Goal: Transaction & Acquisition: Purchase product/service

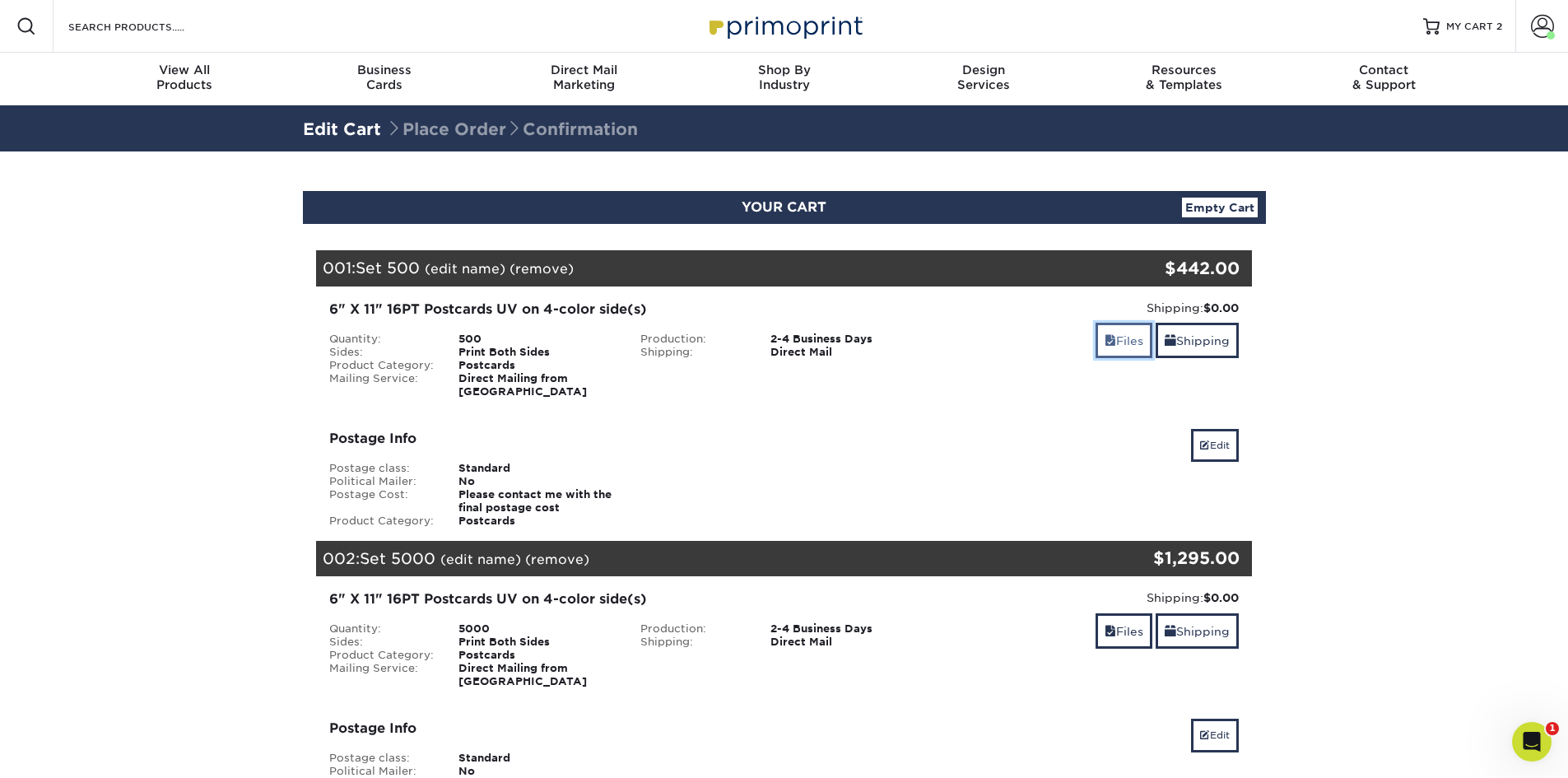
click at [1133, 343] on link "Files" at bounding box center [1124, 340] width 57 height 36
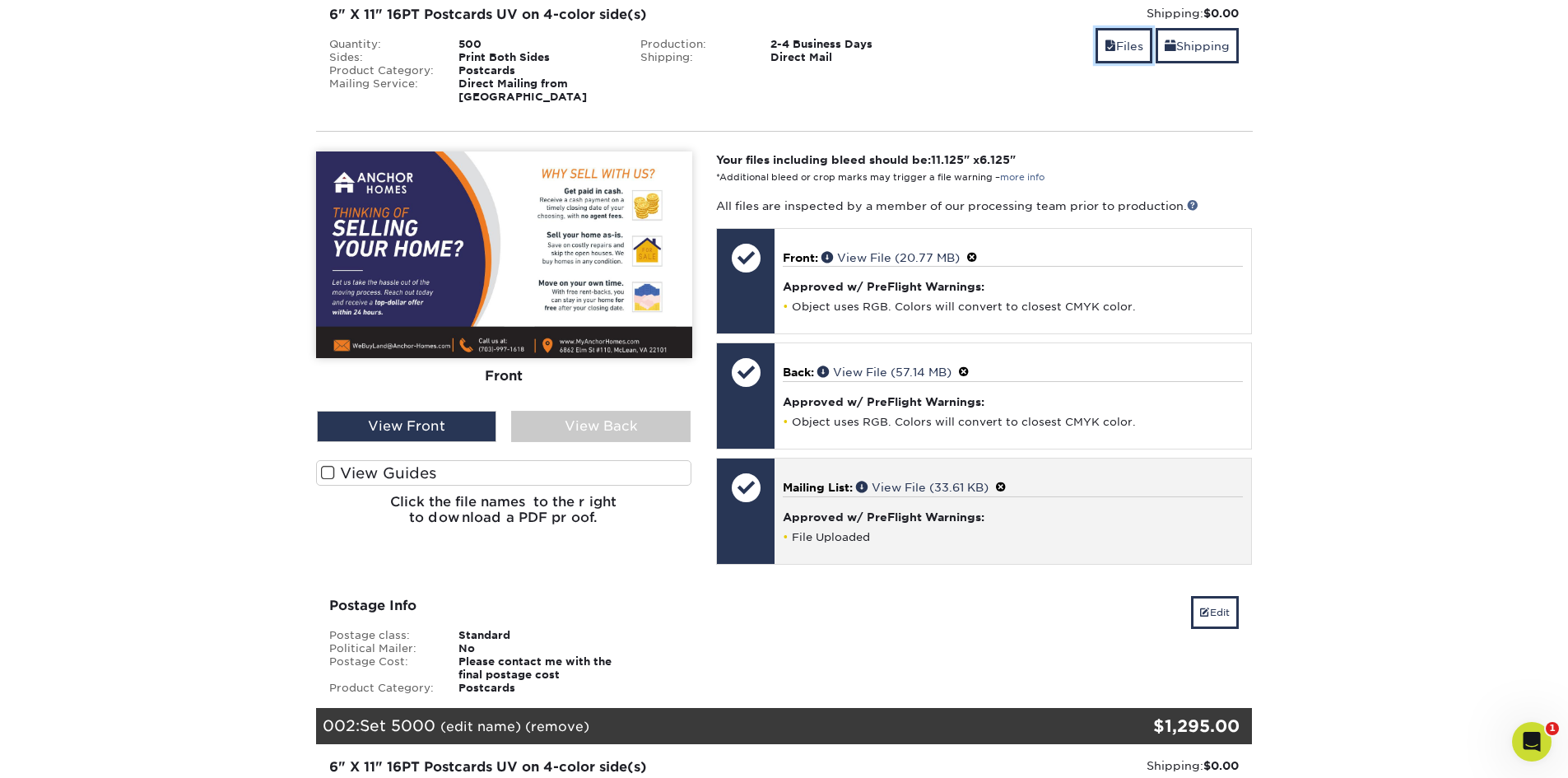
scroll to position [411, 0]
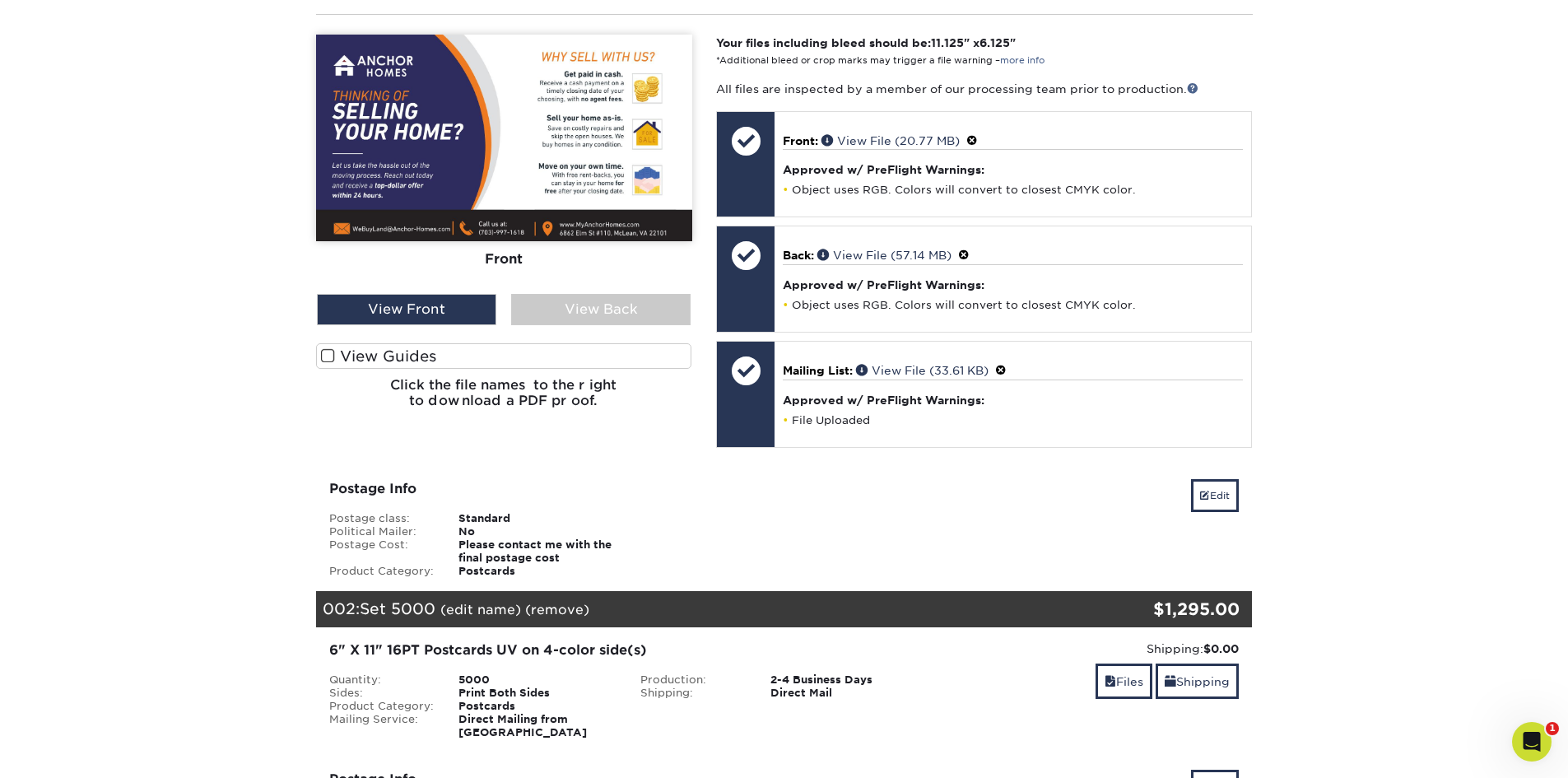
click at [360, 343] on label "View Guides" at bounding box center [504, 356] width 376 height 26
click at [0, 0] on input "View Guides" at bounding box center [0, 0] width 0 height 0
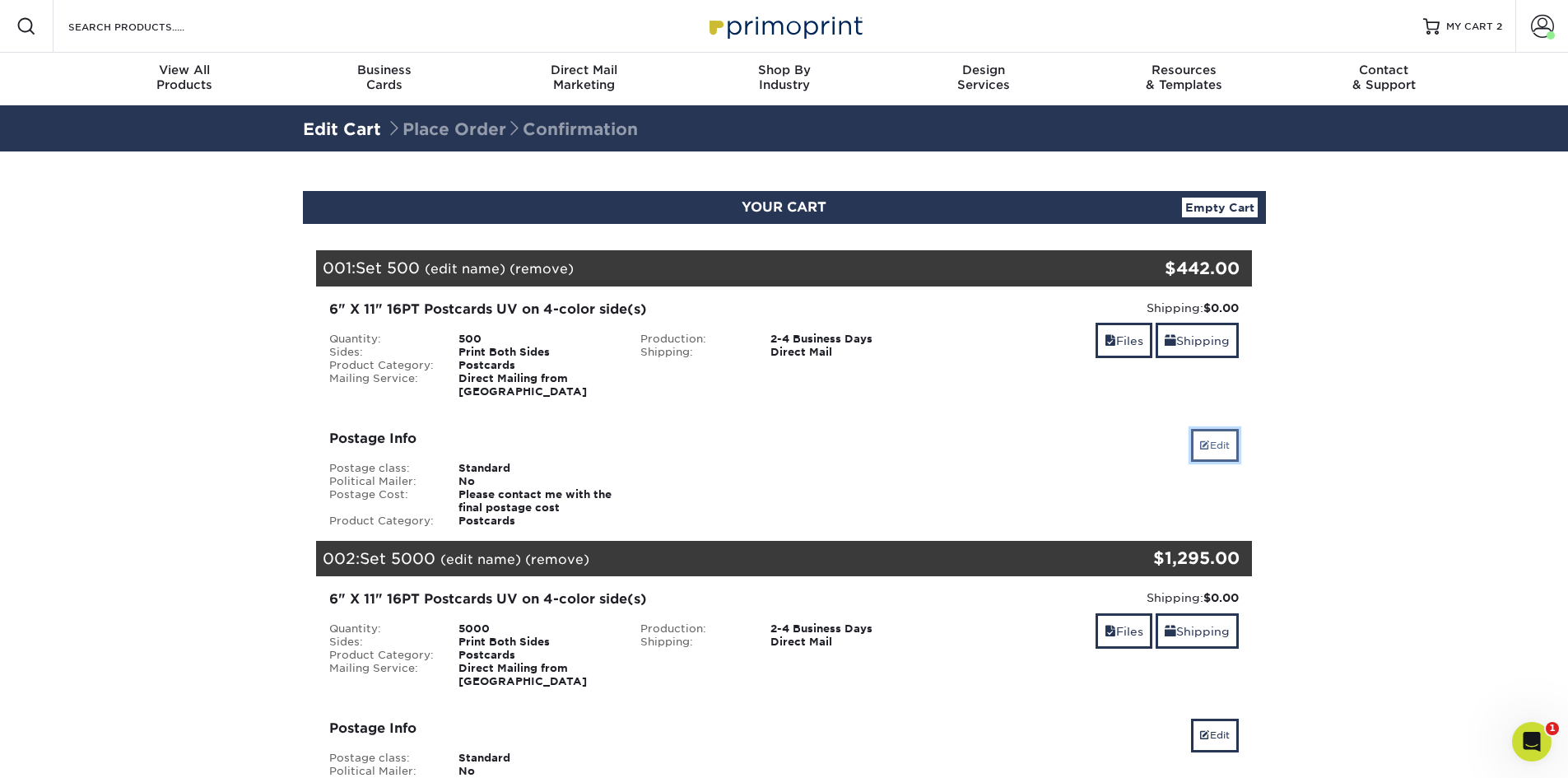
click at [1211, 441] on link "Edit" at bounding box center [1216, 445] width 48 height 33
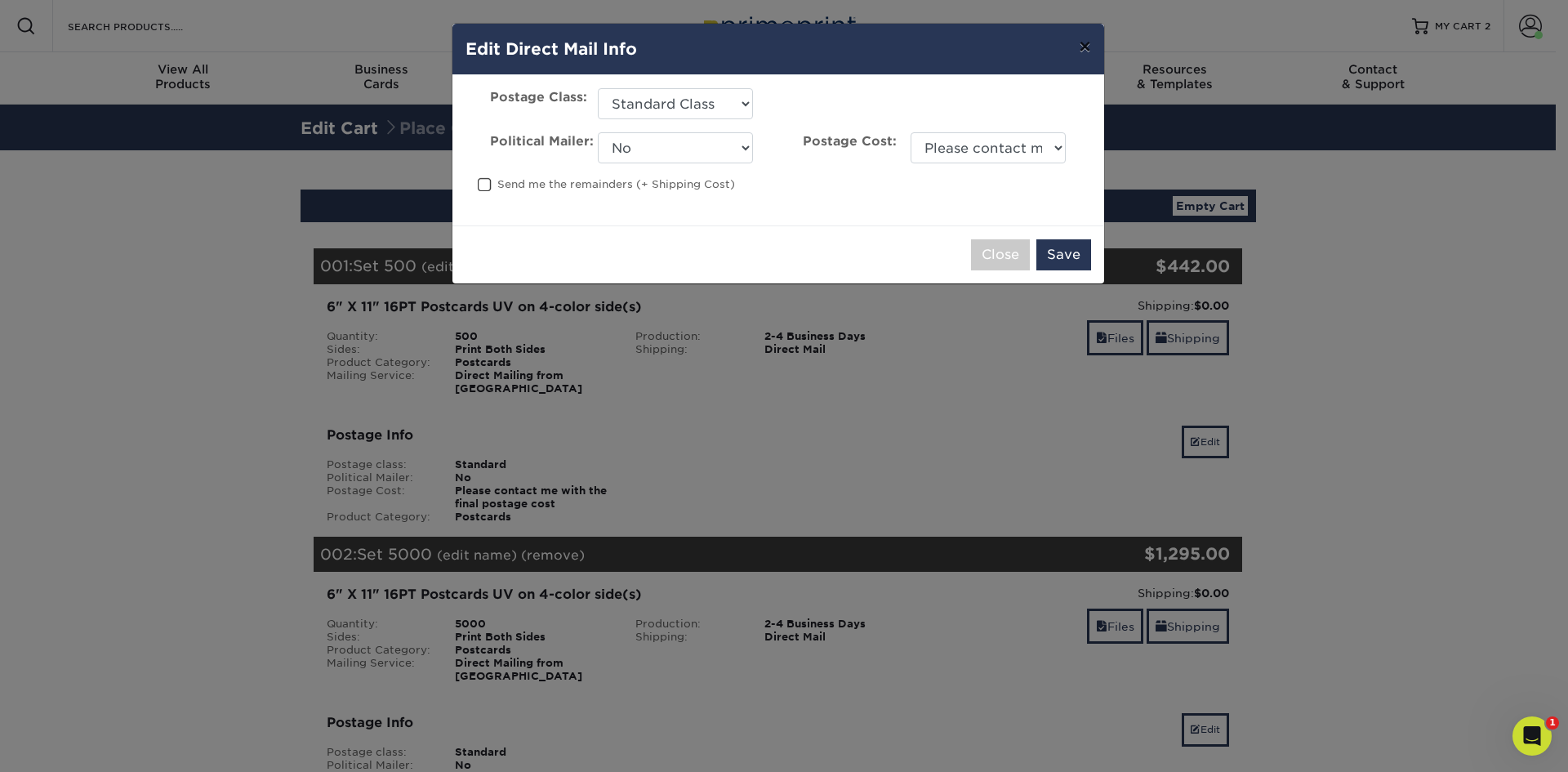
click at [1080, 47] on button "×" at bounding box center [1084, 47] width 38 height 46
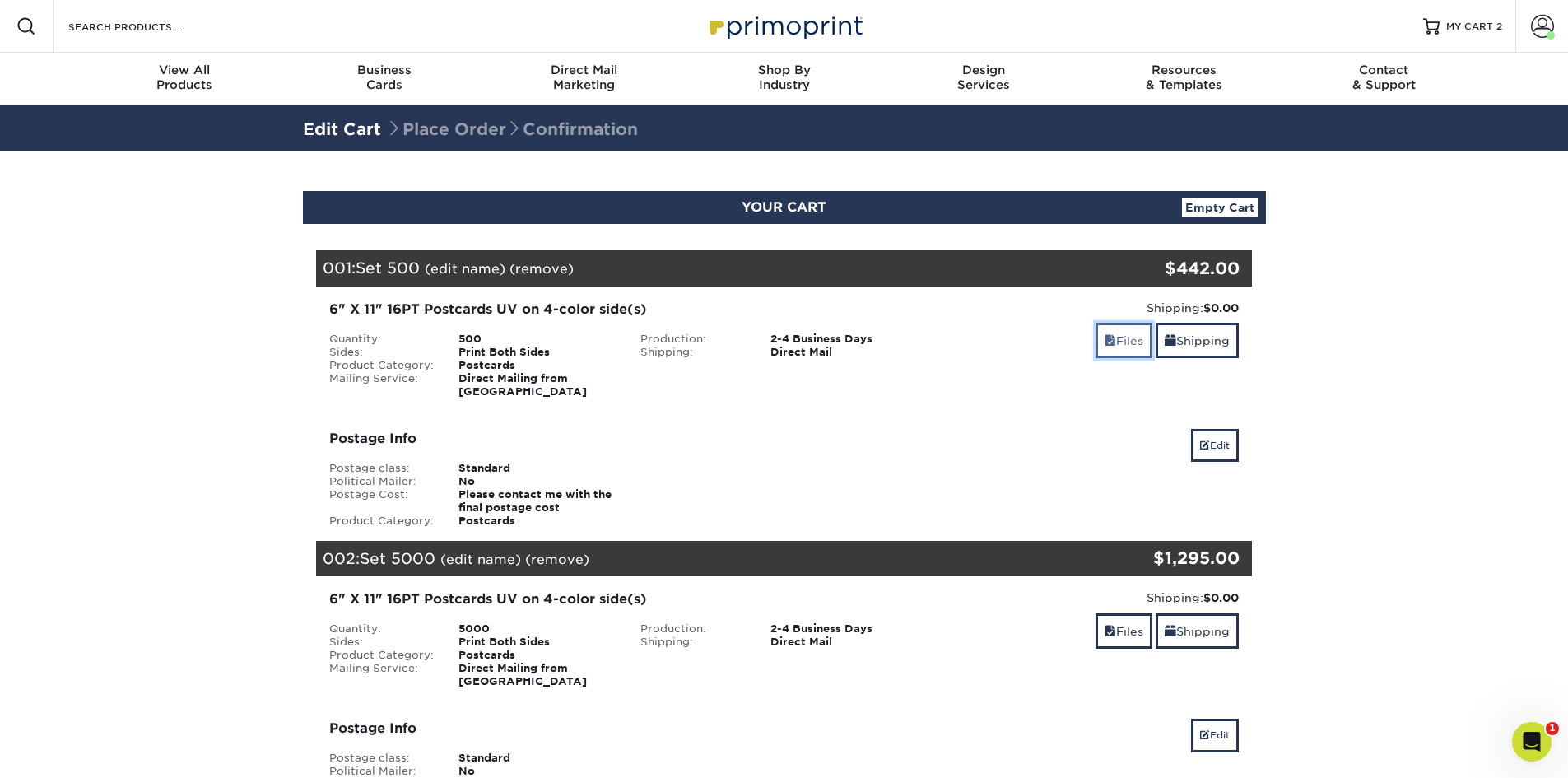
click at [1129, 338] on link "Files" at bounding box center [1124, 340] width 57 height 36
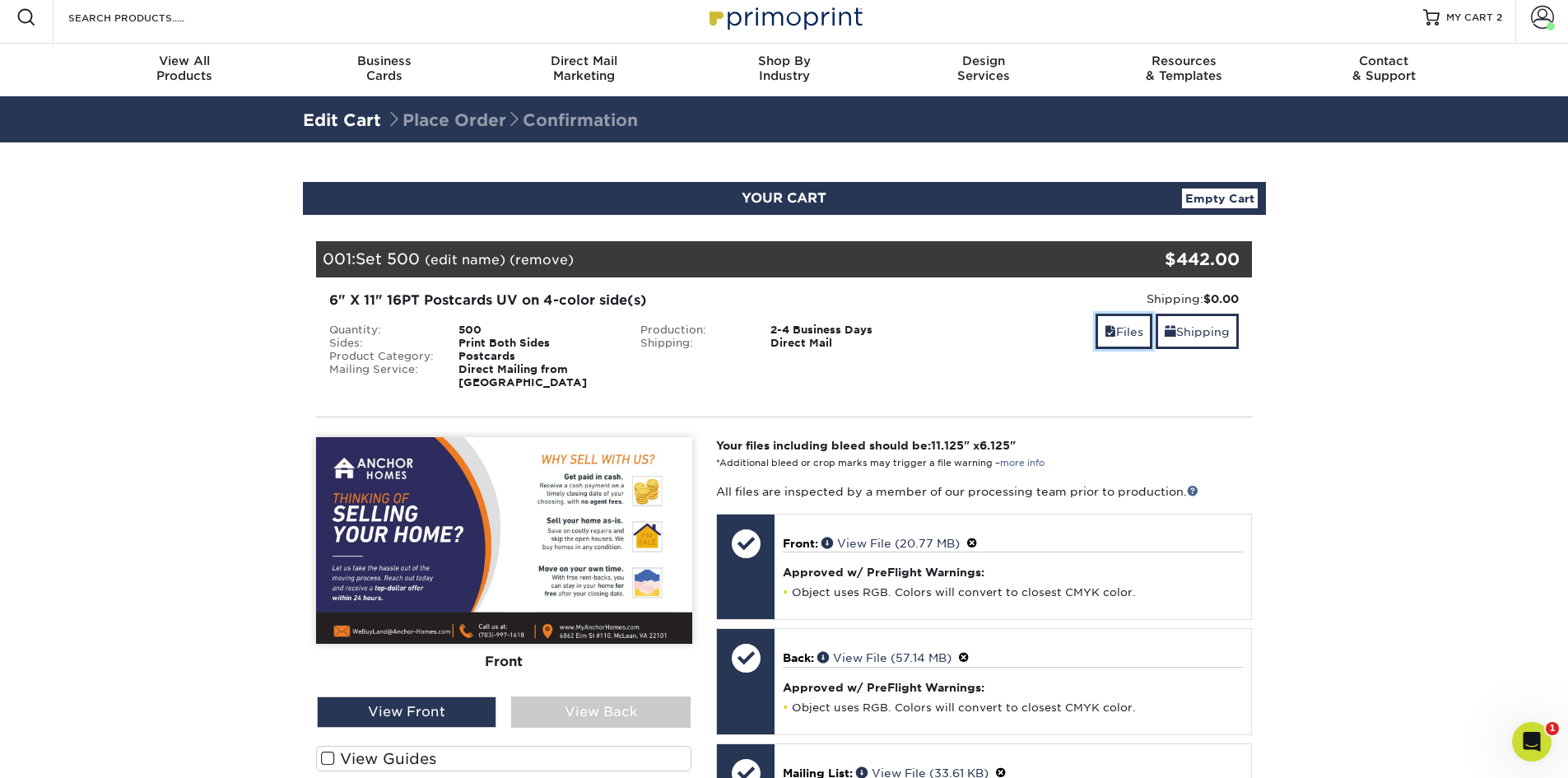
scroll to position [274, 0]
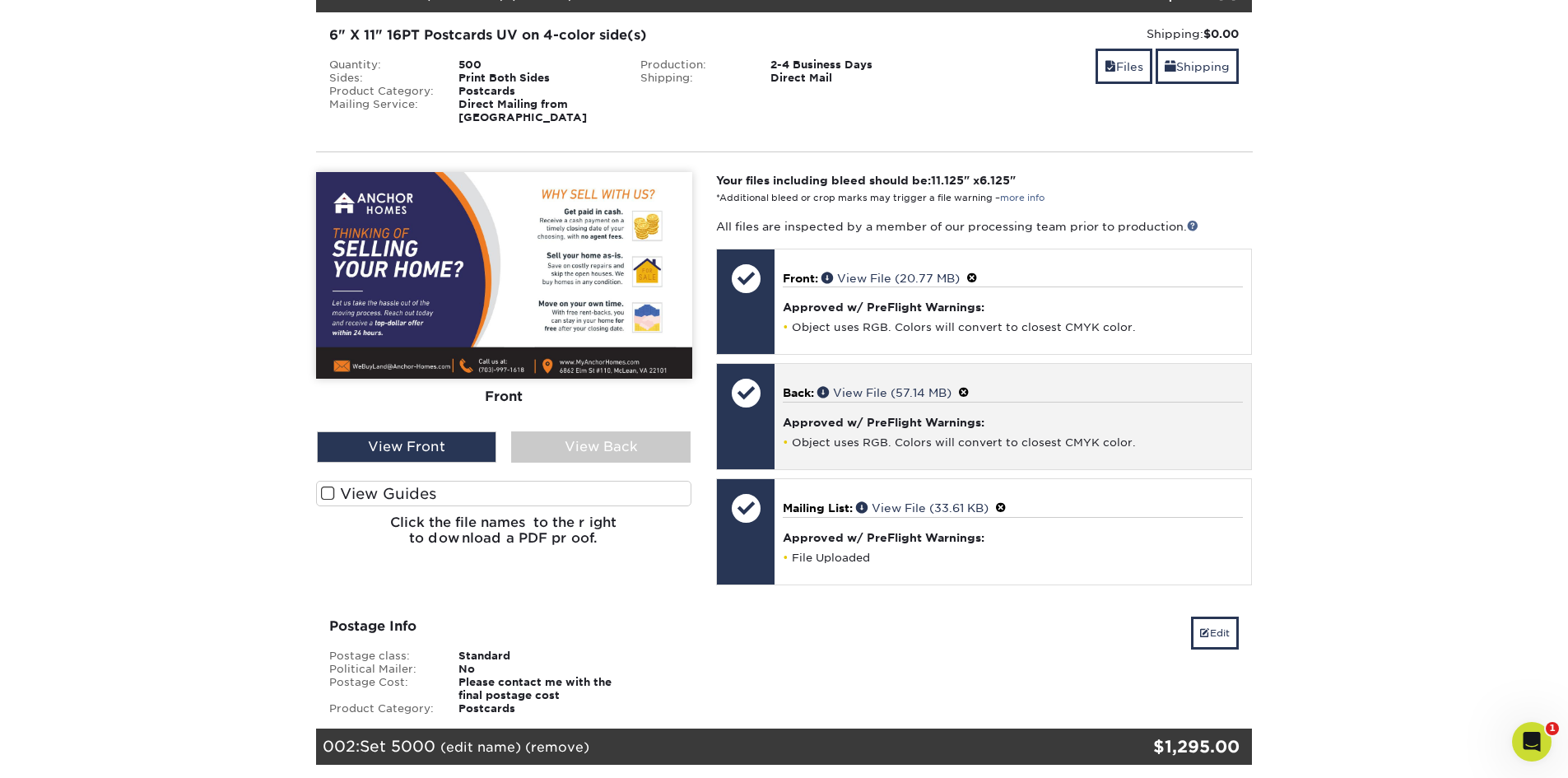
click at [795, 418] on div "Approved w/ PreFlight Warnings: Object uses RGB. Colors will convert to closest…" at bounding box center [1013, 425] width 460 height 48
click at [750, 413] on div at bounding box center [746, 416] width 58 height 105
click at [892, 387] on link "View File (57.14 MB)" at bounding box center [885, 393] width 134 height 13
click at [970, 387] on span at bounding box center [964, 393] width 12 height 13
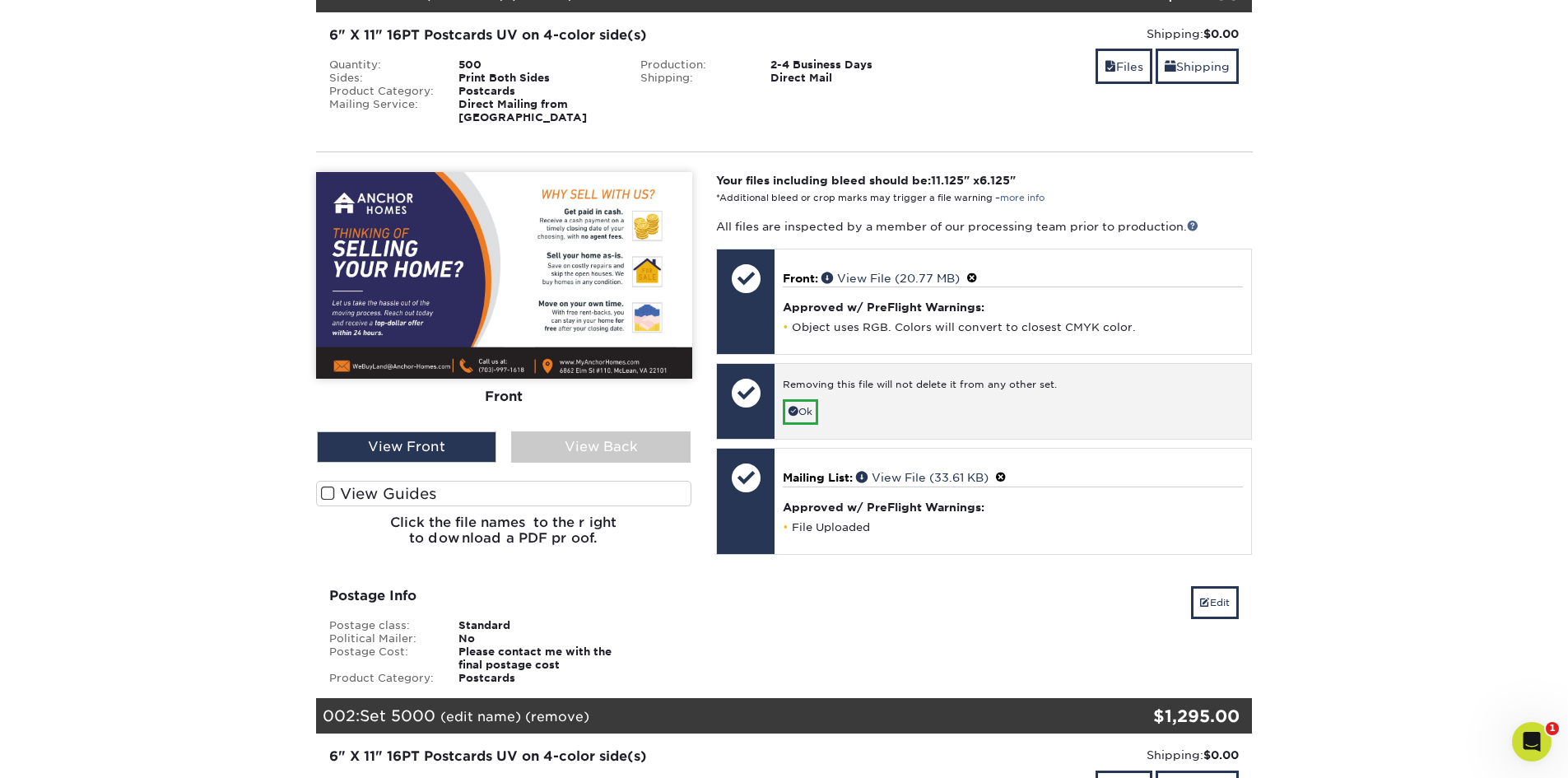
click at [941, 379] on div "Removing this file will not delete it from any other set." at bounding box center [1013, 388] width 460 height 21
click at [816, 401] on link "Ok" at bounding box center [800, 411] width 36 height 26
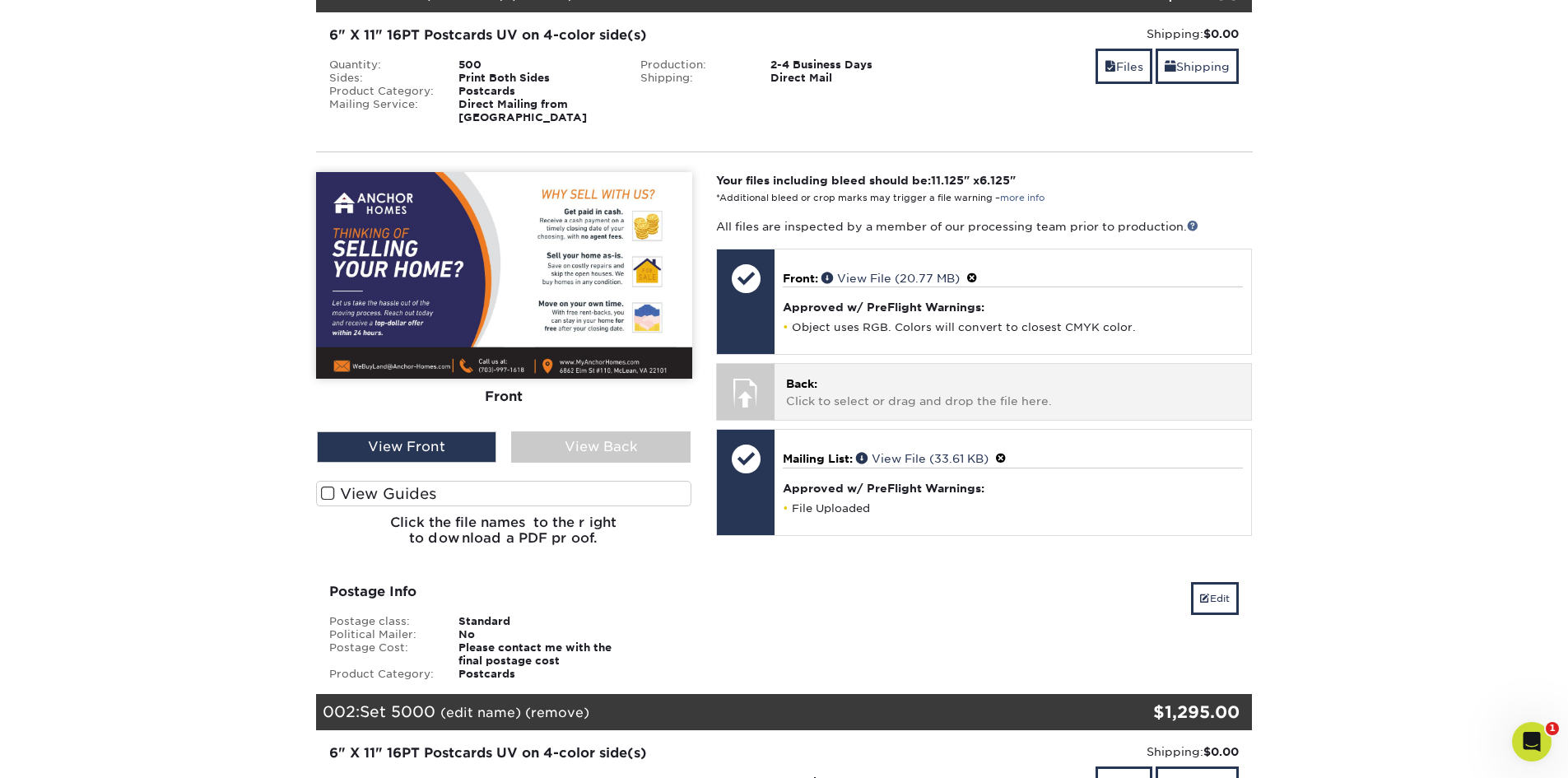
click at [816, 377] on span "Back:" at bounding box center [802, 384] width 31 height 13
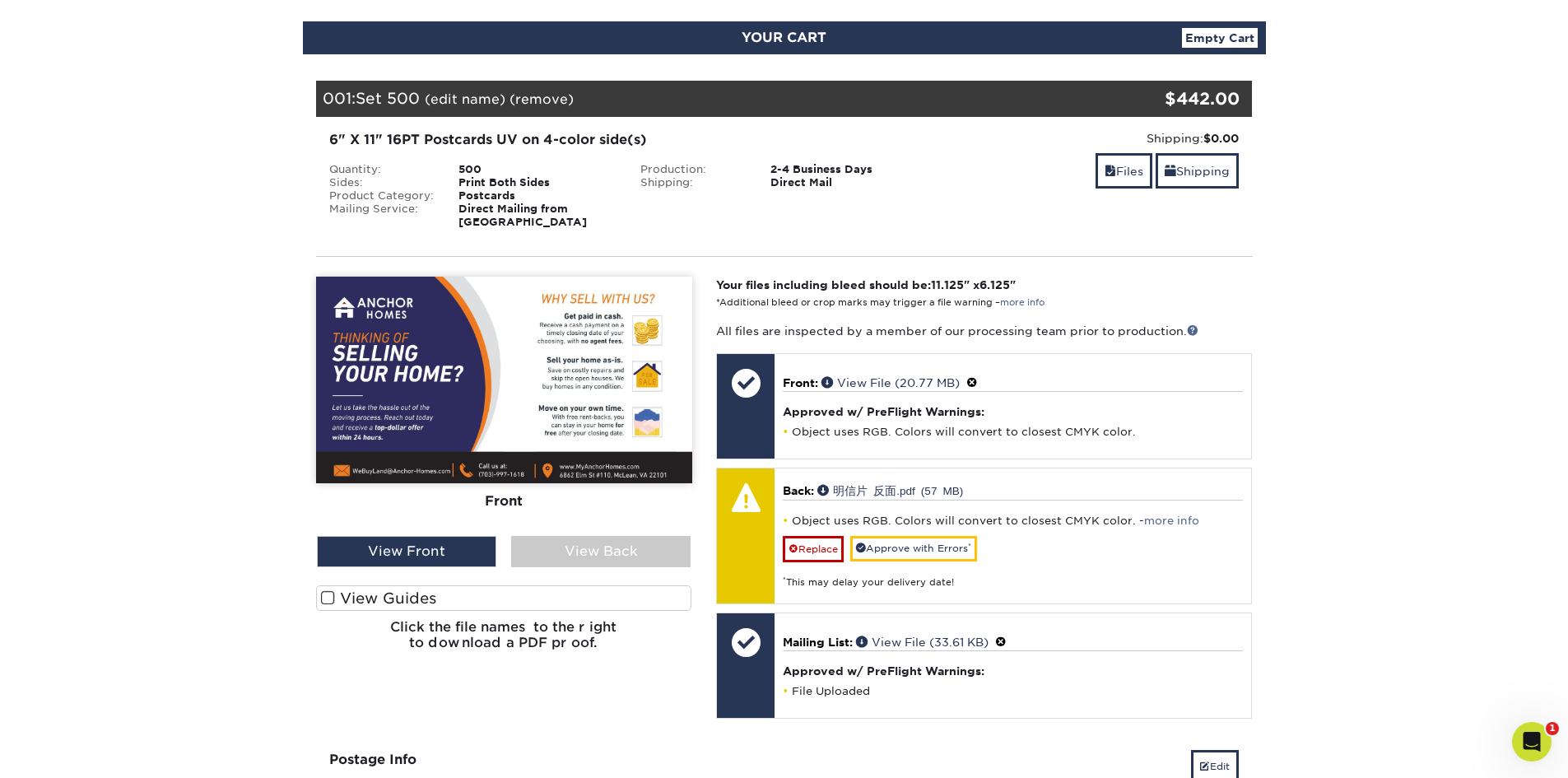
scroll to position [137, 0]
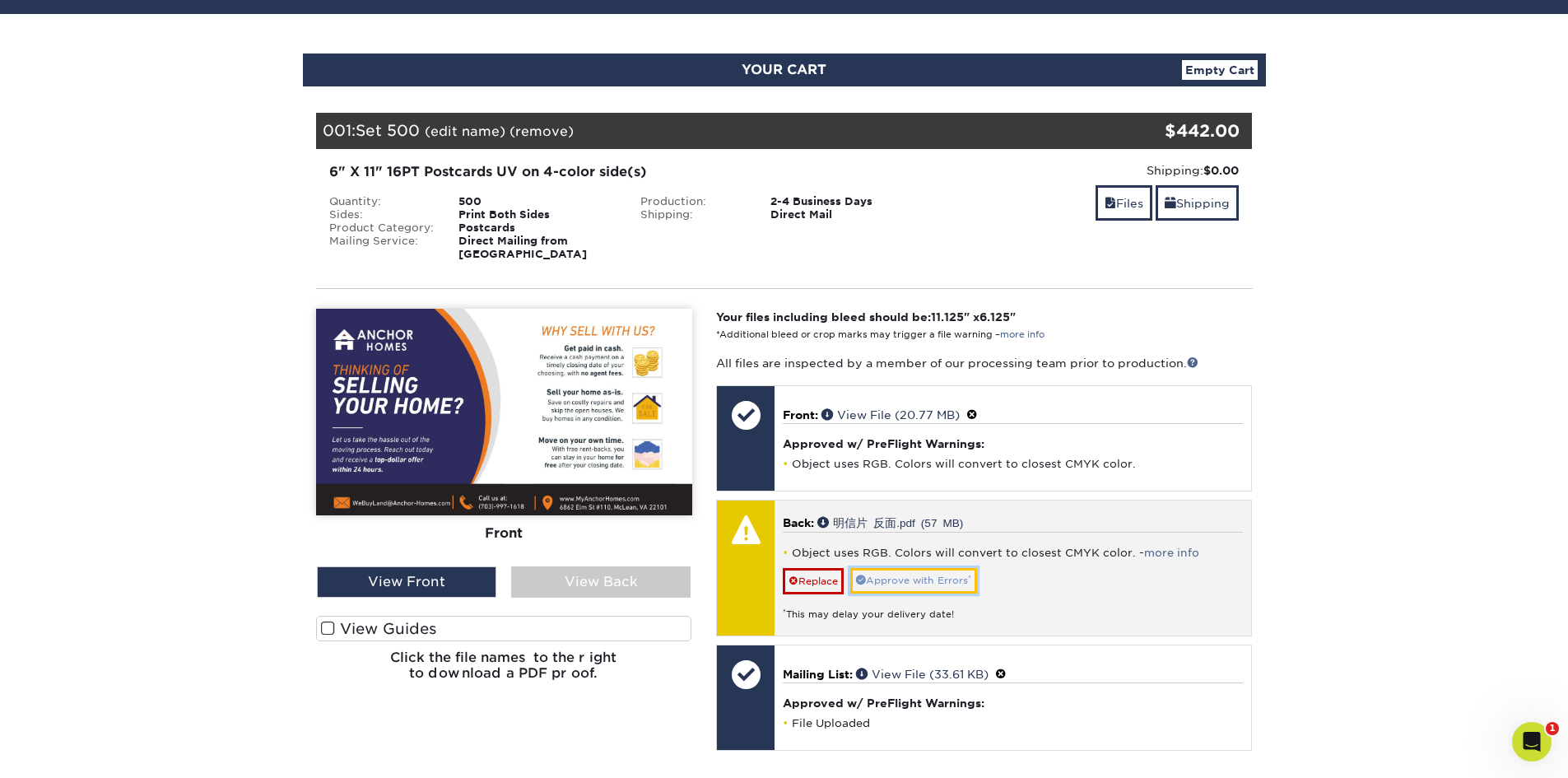
click at [962, 568] on link "Approve with Errors *" at bounding box center [913, 580] width 127 height 26
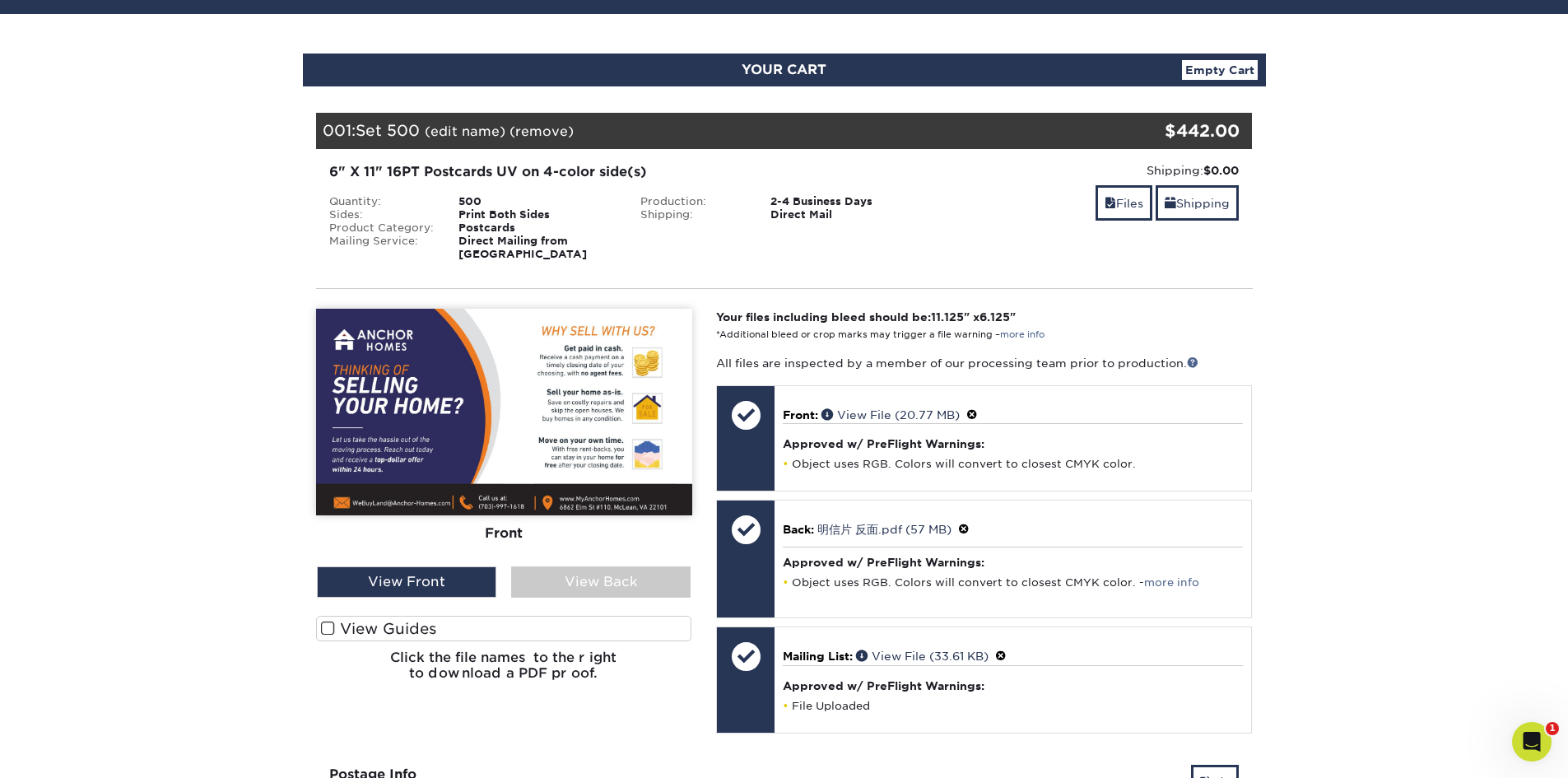
click at [386, 616] on label "View Guides" at bounding box center [504, 628] width 376 height 26
click at [0, 0] on input "View Guides" at bounding box center [0, 0] width 0 height 0
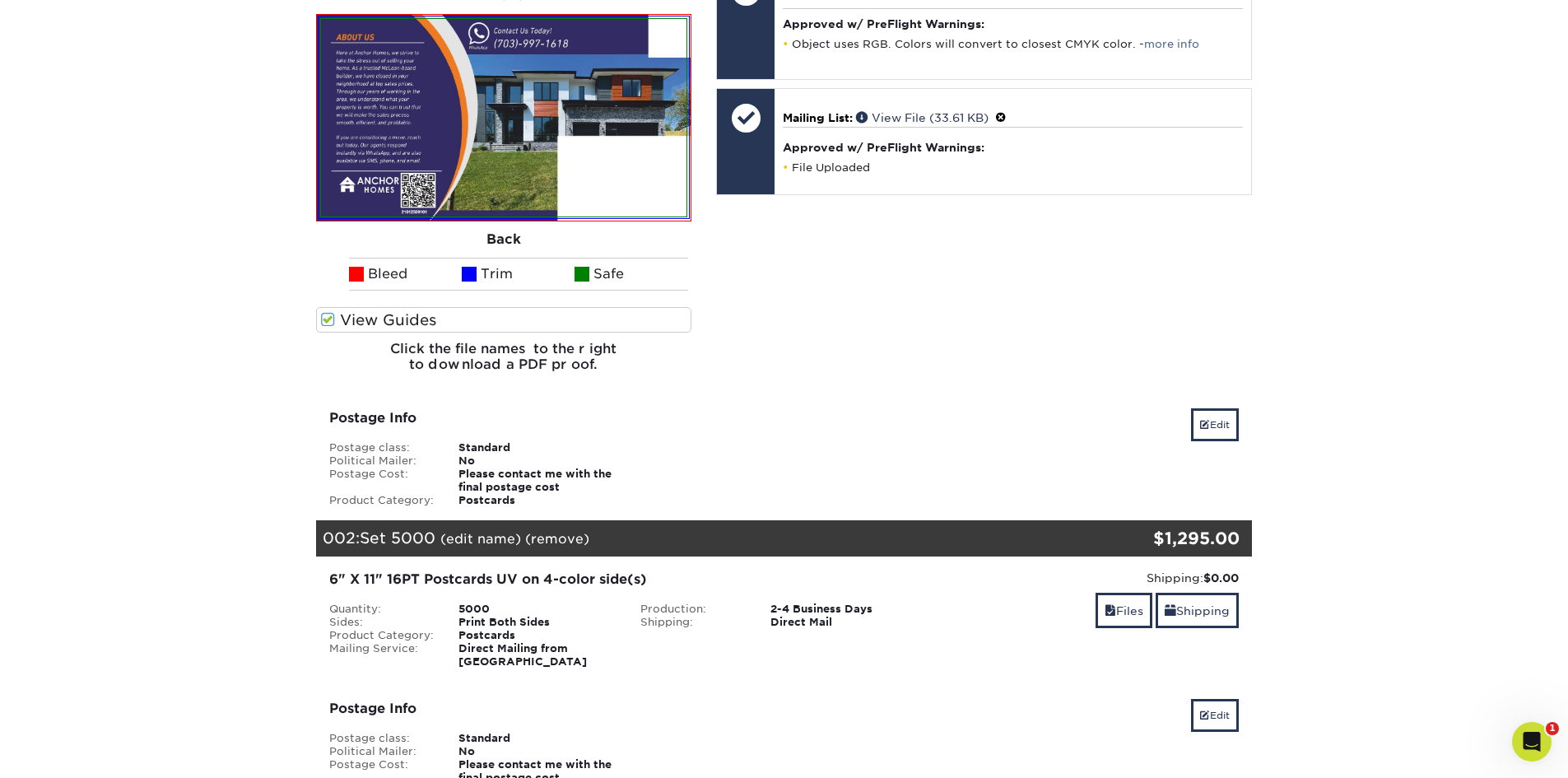
scroll to position [824, 0]
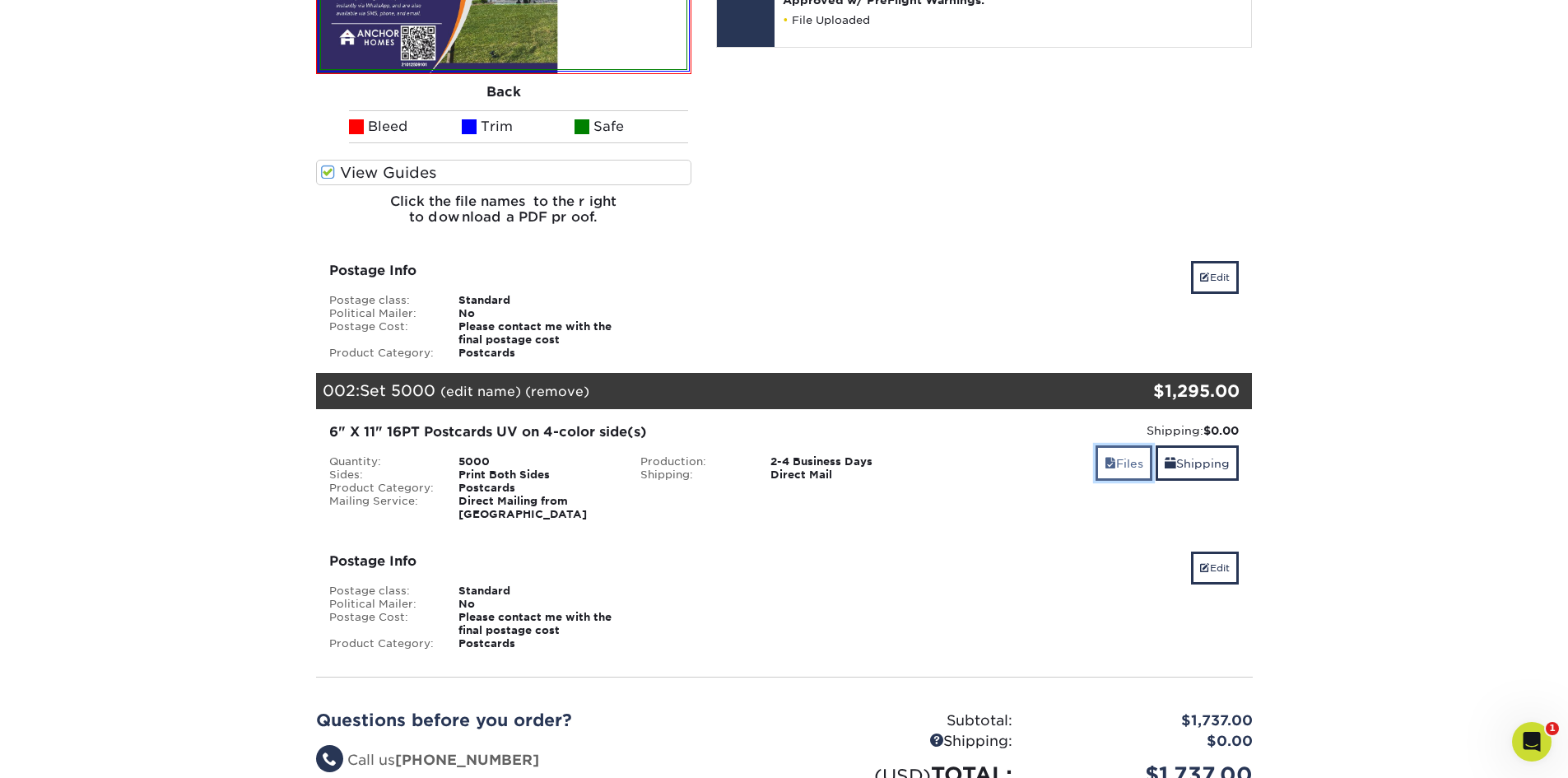
click at [1138, 458] on link "Files" at bounding box center [1124, 463] width 57 height 36
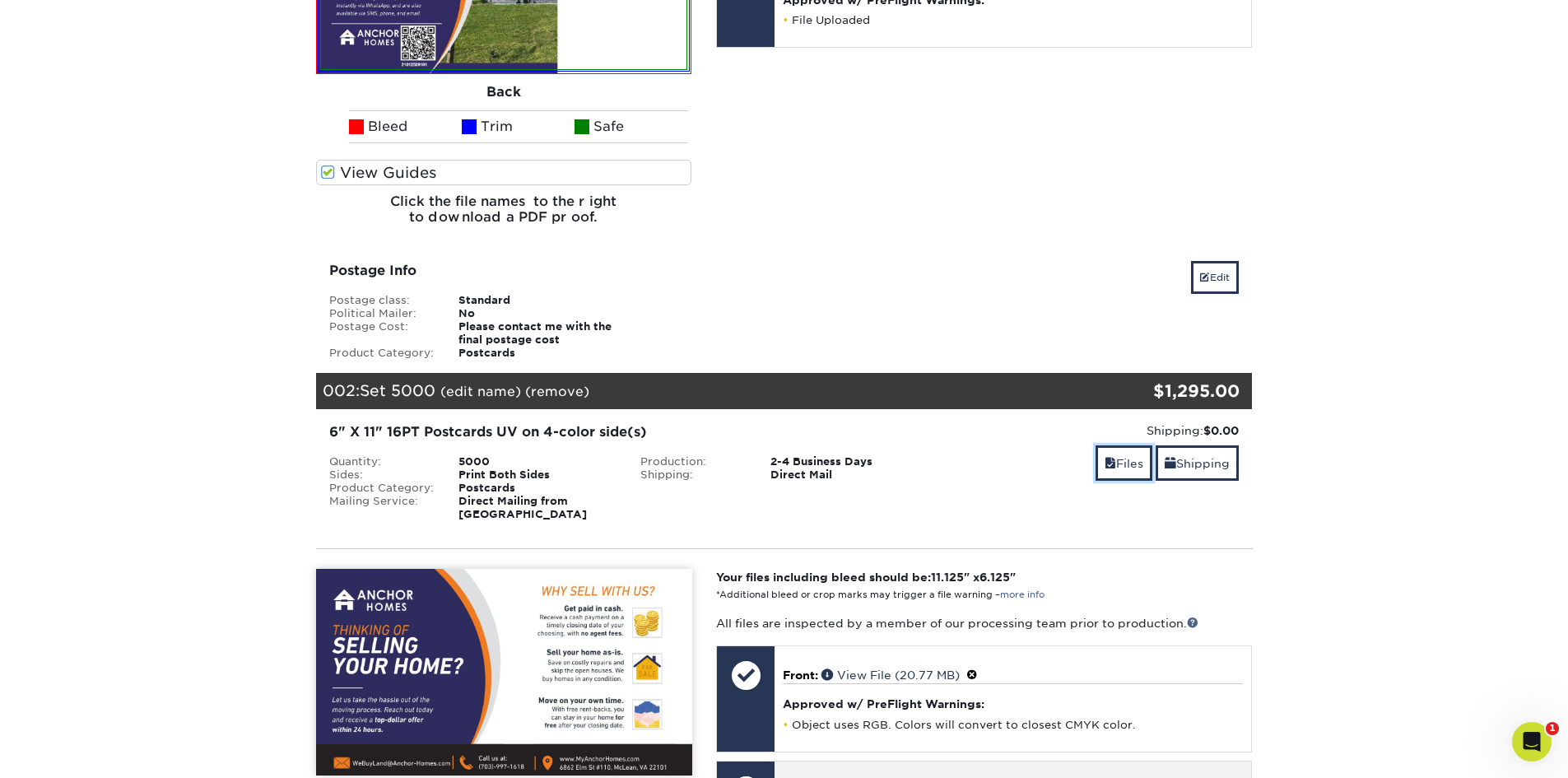
scroll to position [1097, 0]
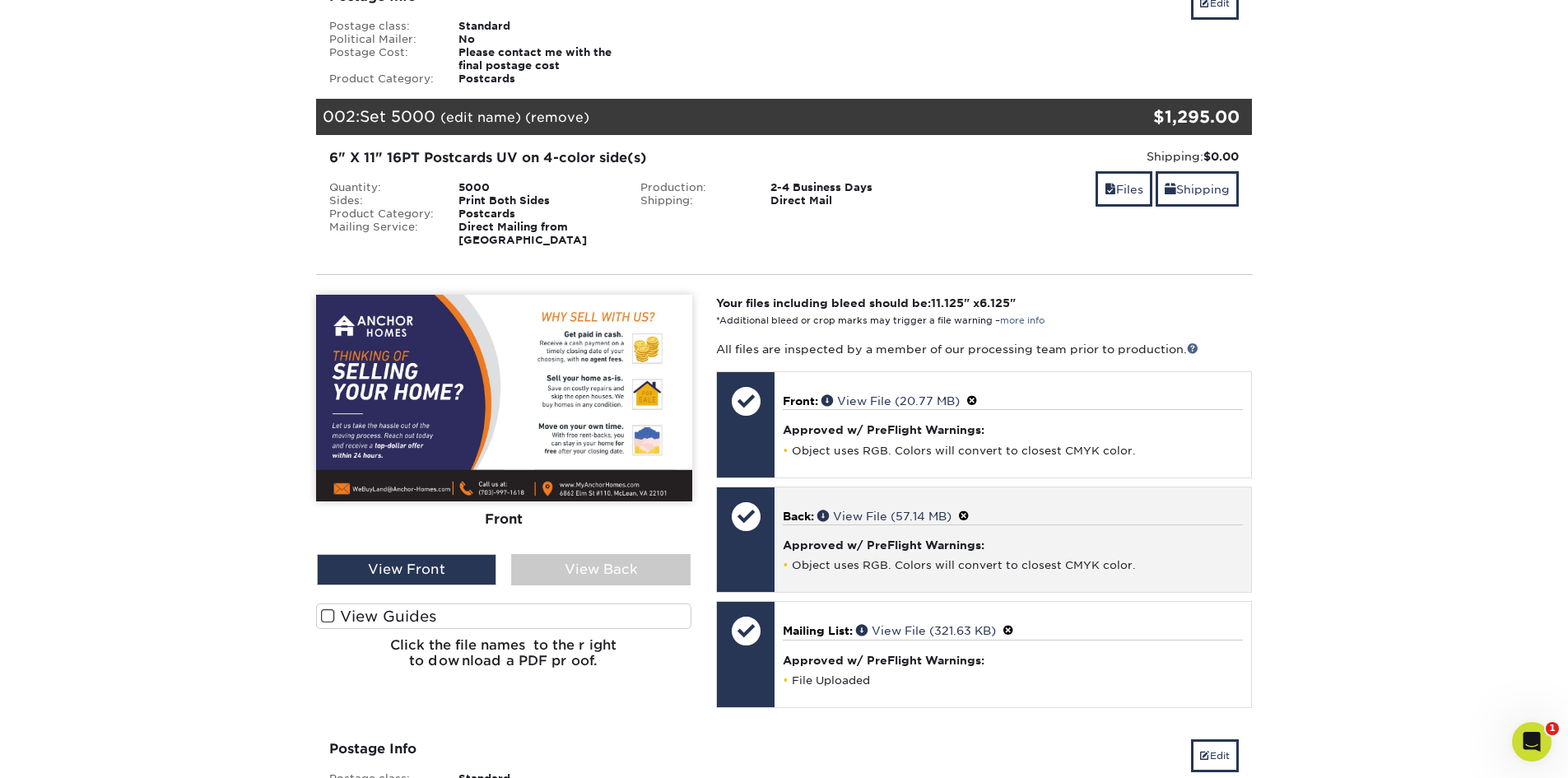
click at [968, 510] on span at bounding box center [964, 516] width 12 height 13
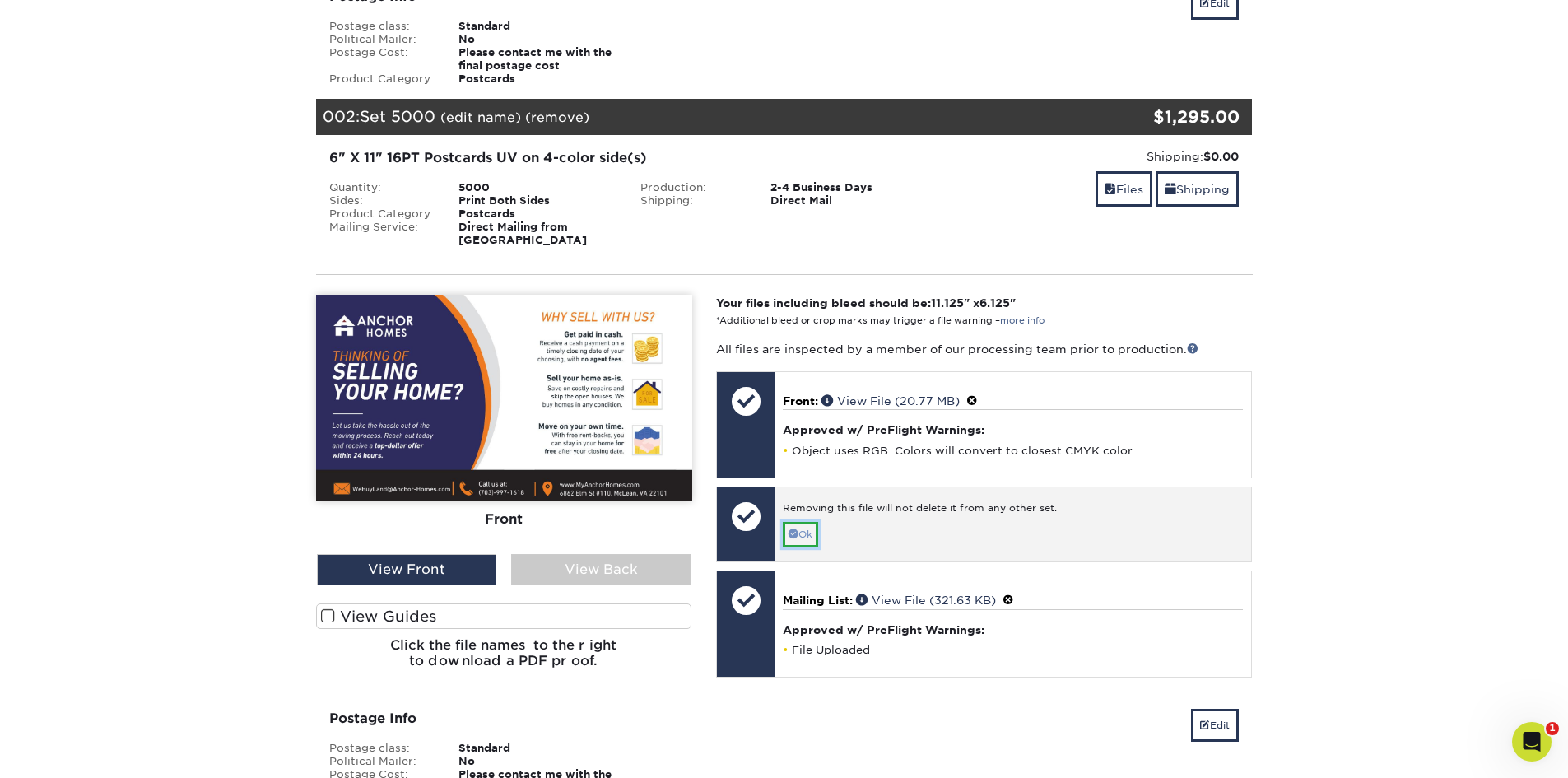
click at [808, 522] on link "Ok" at bounding box center [800, 535] width 36 height 26
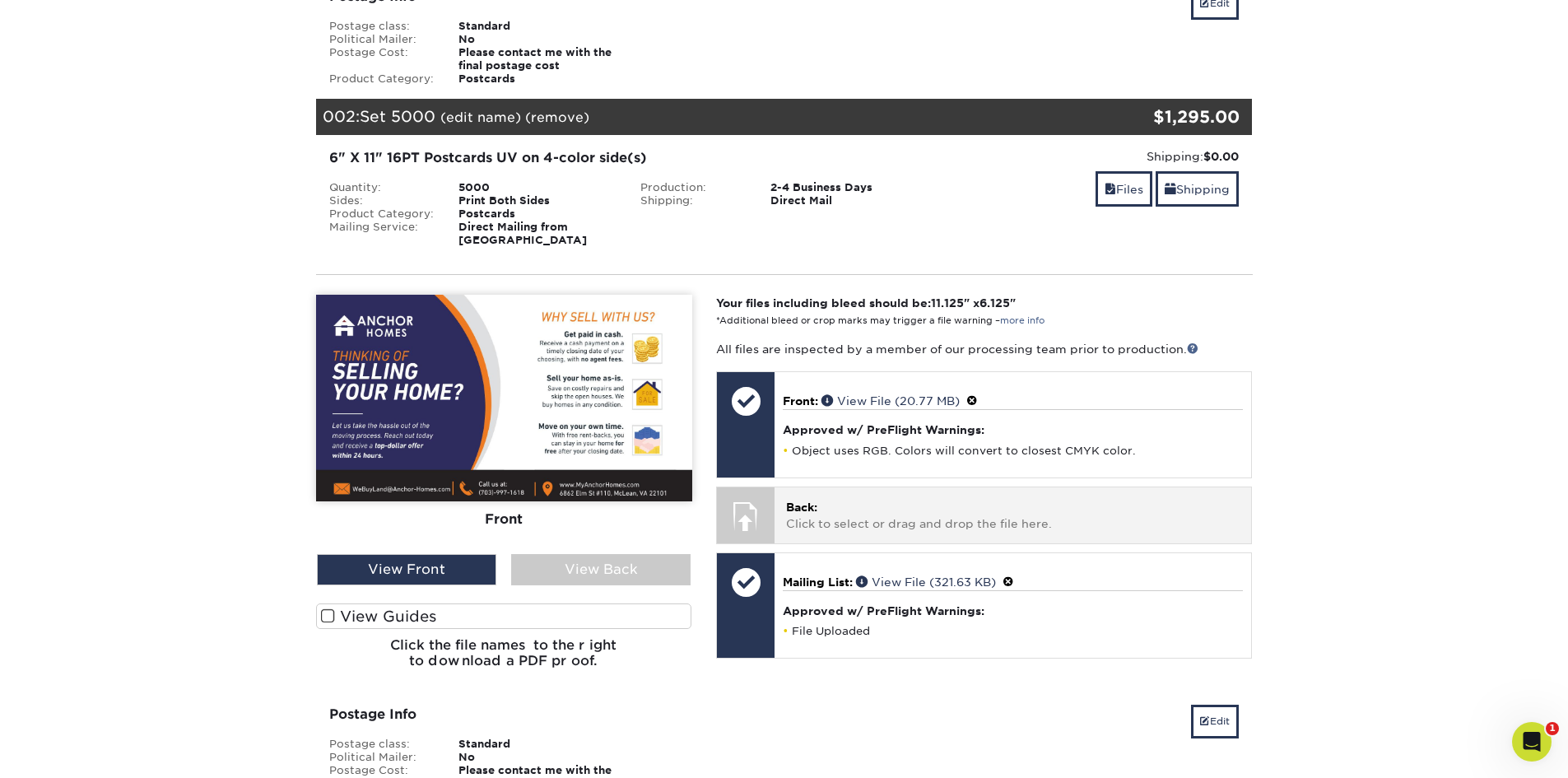
click at [894, 499] on p "Back: Click to select or drag and drop the file here." at bounding box center [1013, 516] width 453 height 34
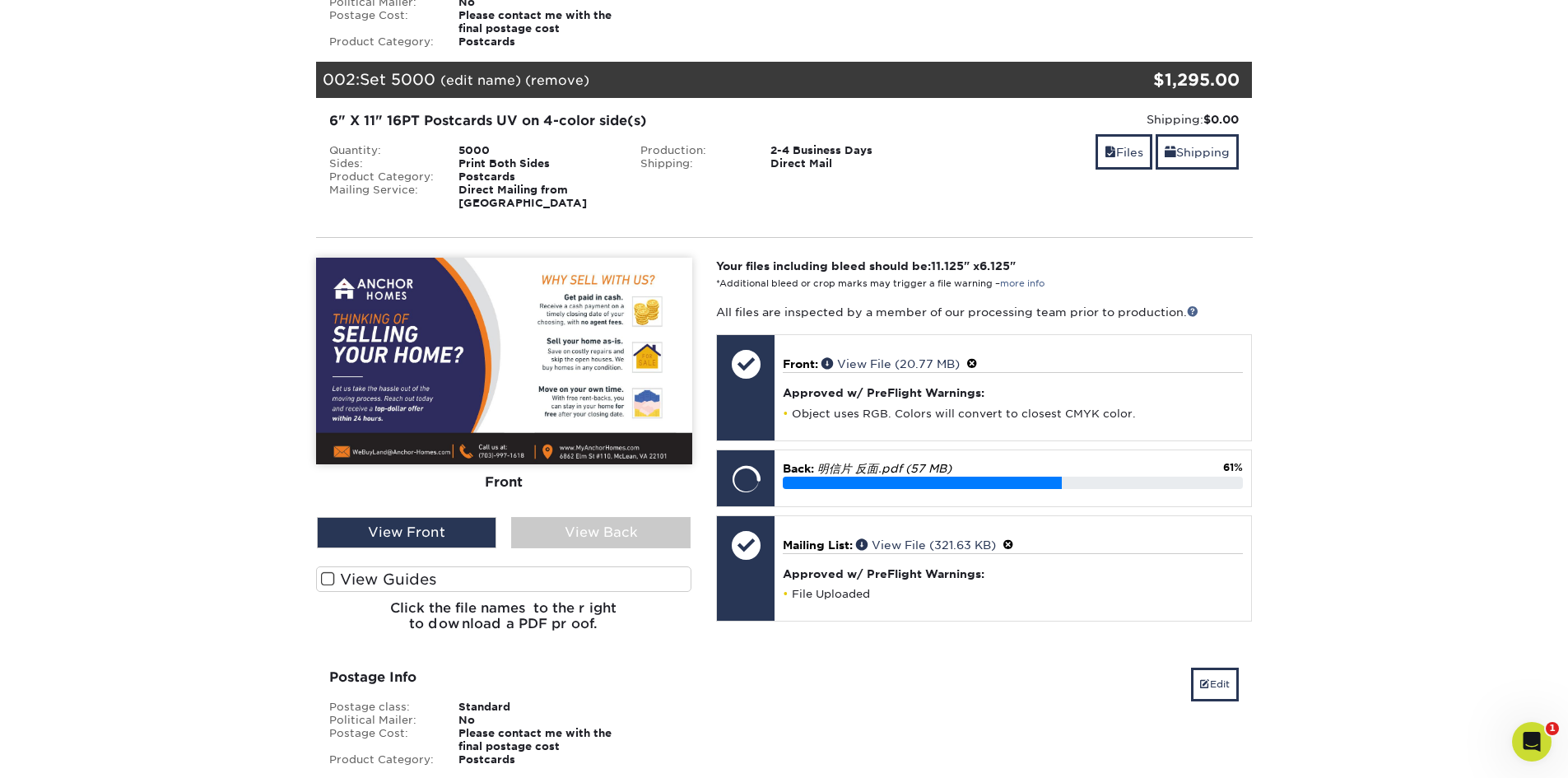
scroll to position [1235, 0]
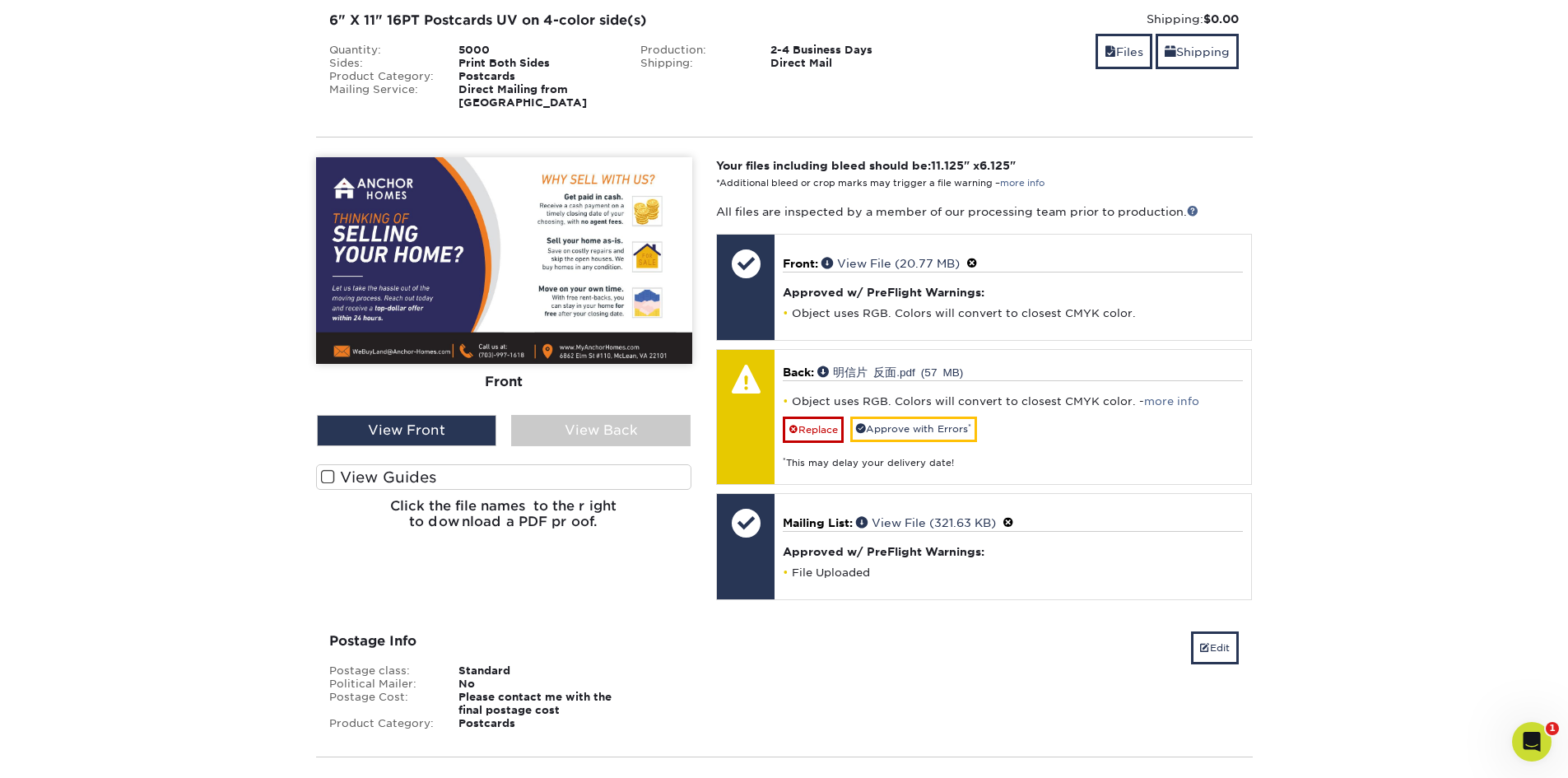
click at [357, 464] on label "View Guides" at bounding box center [504, 477] width 376 height 26
click at [0, 0] on input "View Guides" at bounding box center [0, 0] width 0 height 0
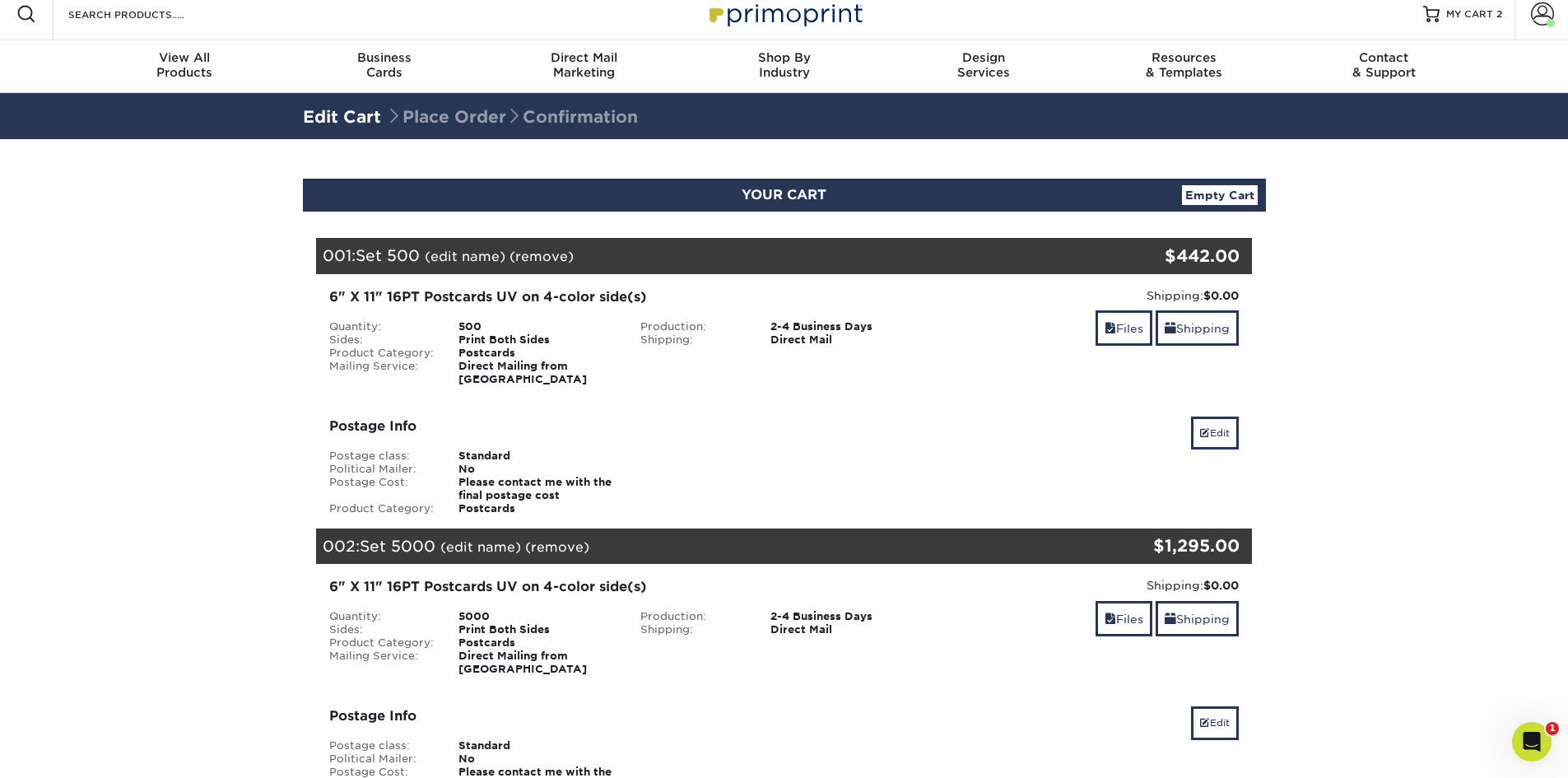
scroll to position [411, 0]
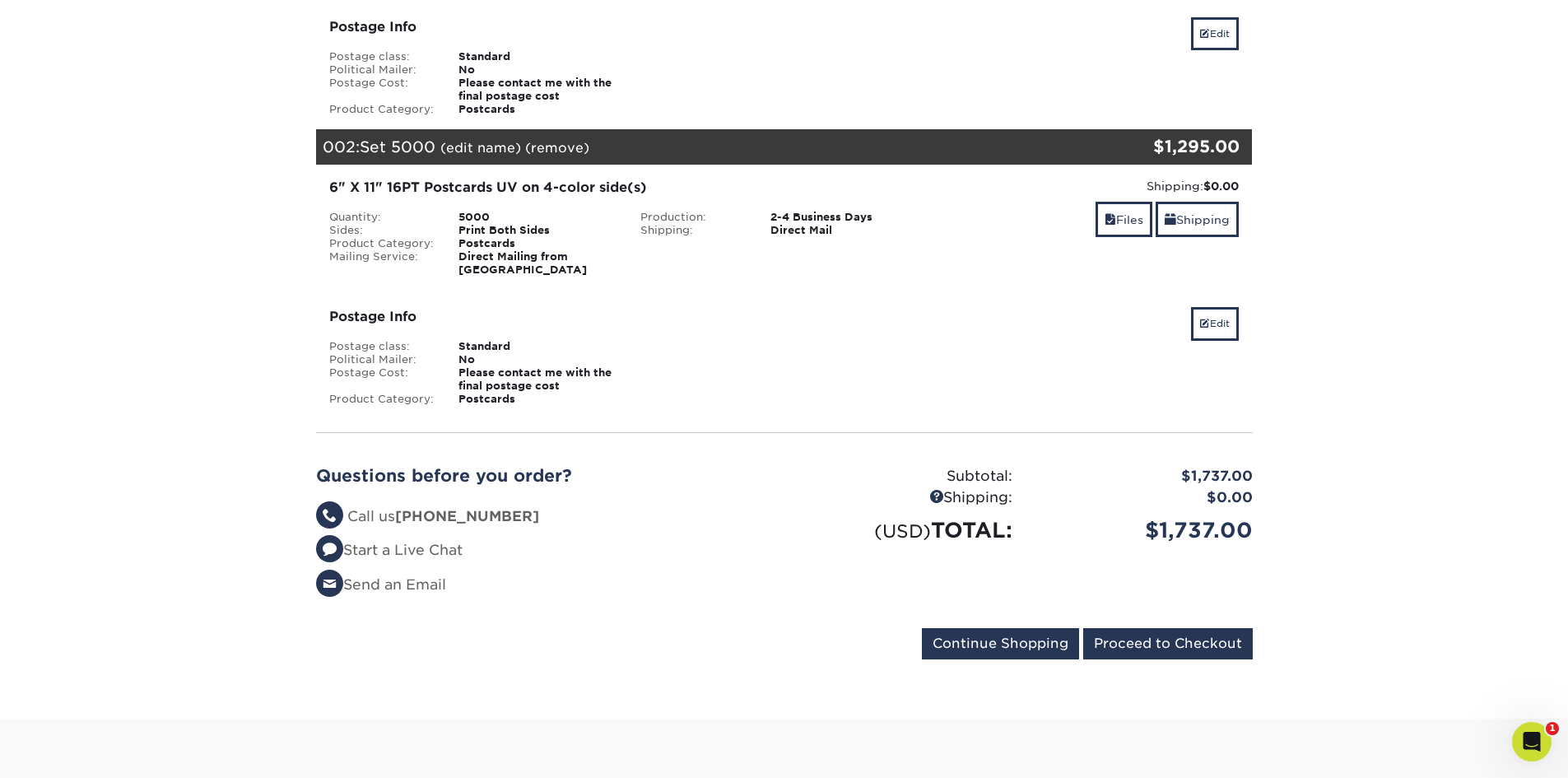
click at [1333, 670] on section "YOUR CART Empty Cart Your Cart is Empty View Account Active Orders Order Histor…" at bounding box center [784, 229] width 1568 height 979
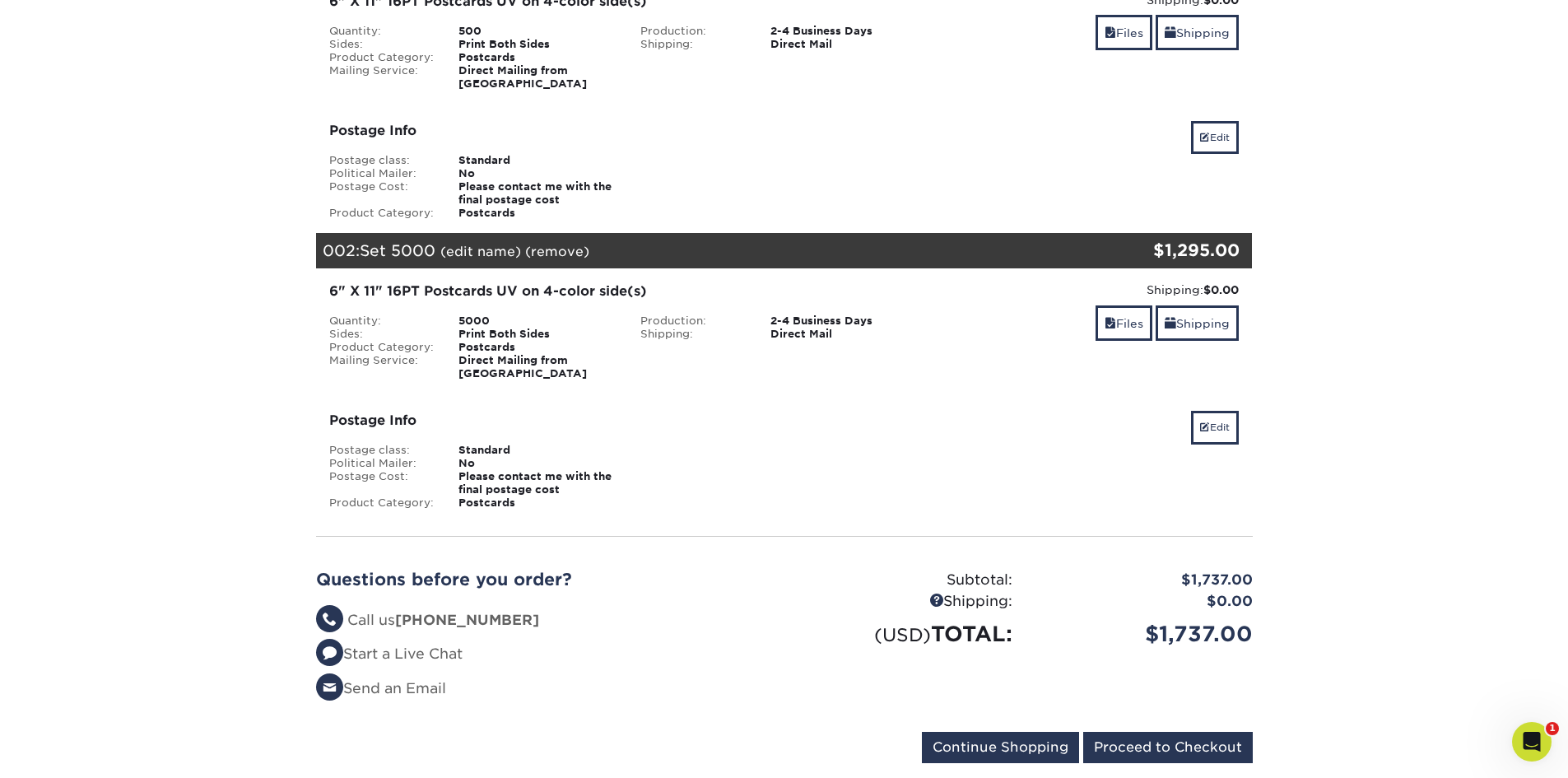
scroll to position [274, 0]
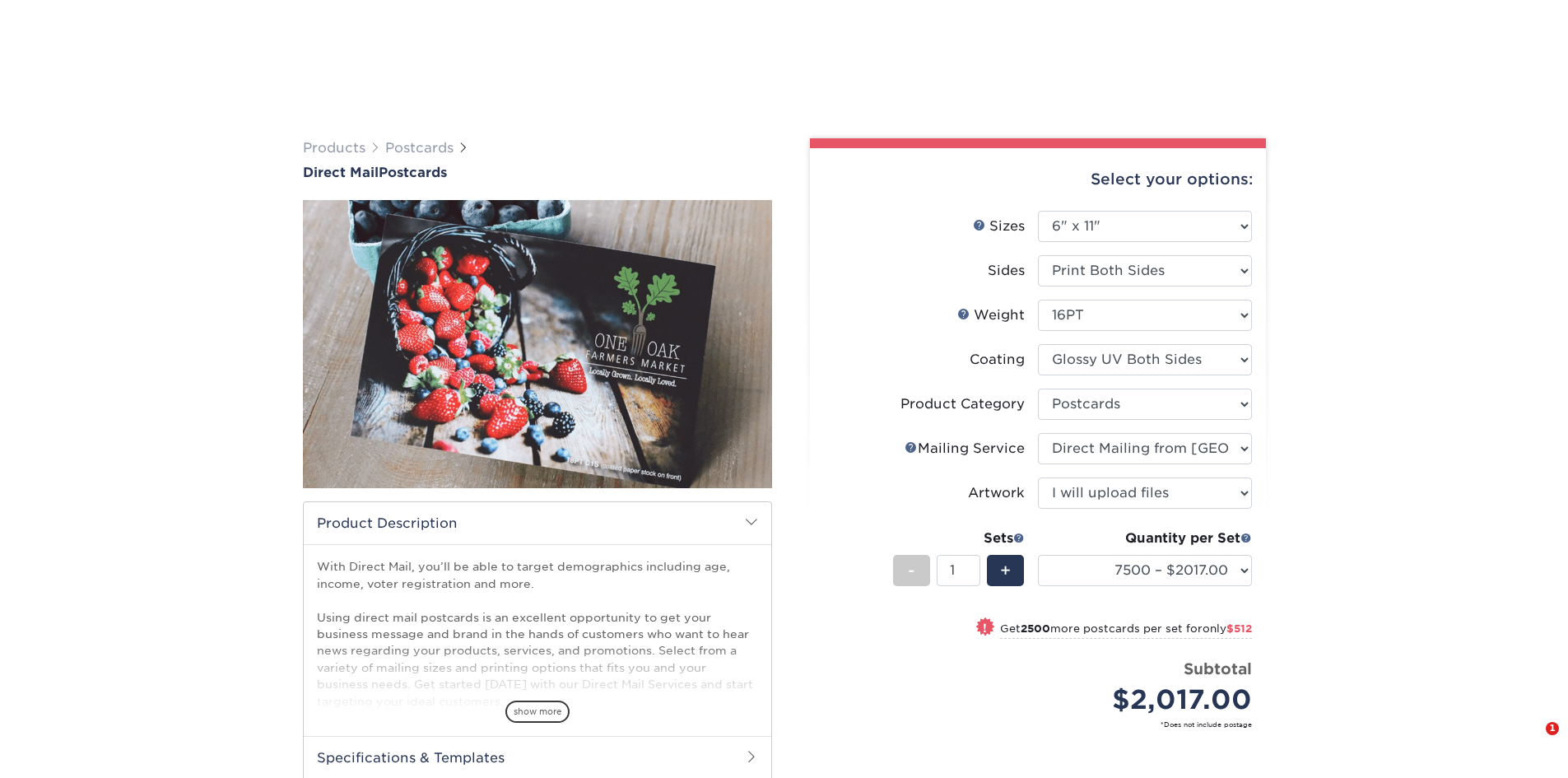
select select "6.00x11.00"
select select "9b7272e0-d6c8-4c3c-8e97-d3a1bcdab858"
select select "d3cc0d54-e72f-41ce-80c5-e8486bf2cdb8"
select select "upload"
select select "7500 – $2017.00"
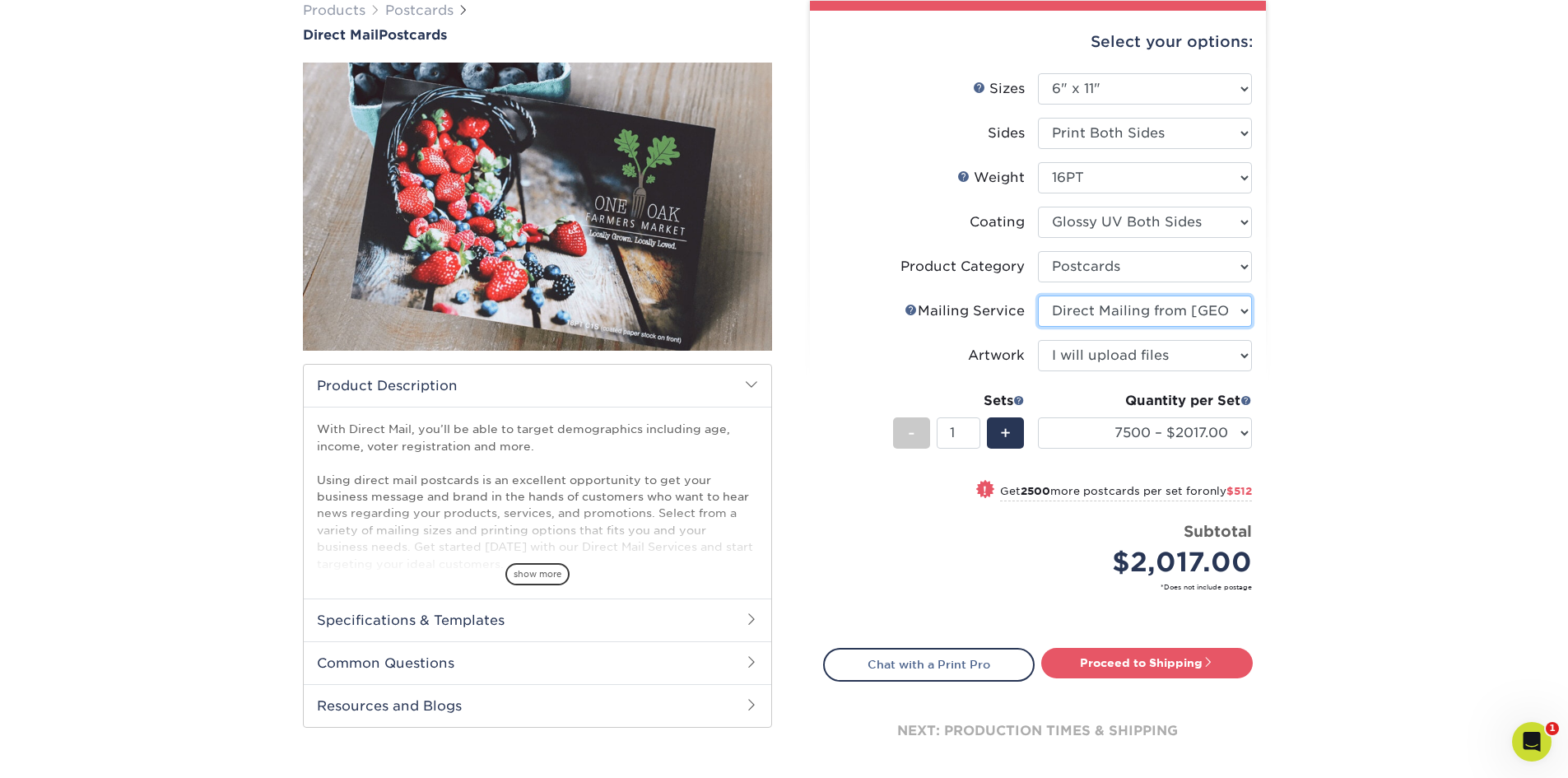
click at [1151, 319] on select "Please Select No Direct Mailing Service No, I will mail/stamp/imprint Direct Ma…" at bounding box center [1144, 311] width 214 height 31
click at [1038, 295] on select "Please Select No Direct Mailing Service No, I will mail/stamp/imprint Direct Ma…" at bounding box center [1144, 311] width 214 height 31
click at [1133, 266] on select "Please Select Postcards" at bounding box center [1144, 267] width 214 height 31
click at [1038, 251] on select "Please Select Postcards" at bounding box center [1144, 267] width 214 height 31
click at [1113, 309] on select "Please Select No Direct Mailing Service No, I will mail/stamp/imprint Direct Ma…" at bounding box center [1144, 311] width 214 height 31
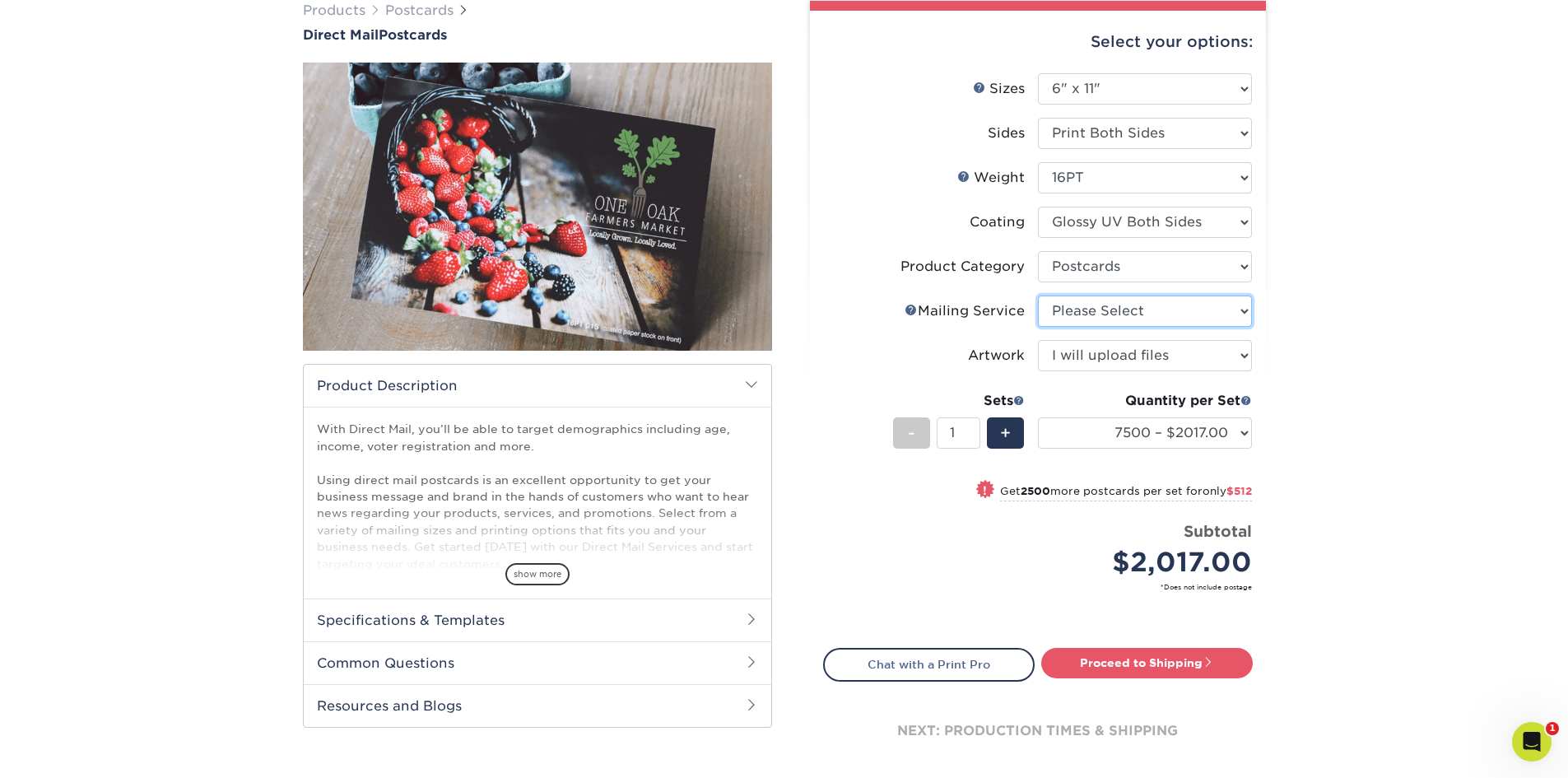
click at [1038, 295] on select "Please Select No Direct Mailing Service No, I will mail/stamp/imprint Direct Ma…" at bounding box center [1144, 311] width 214 height 31
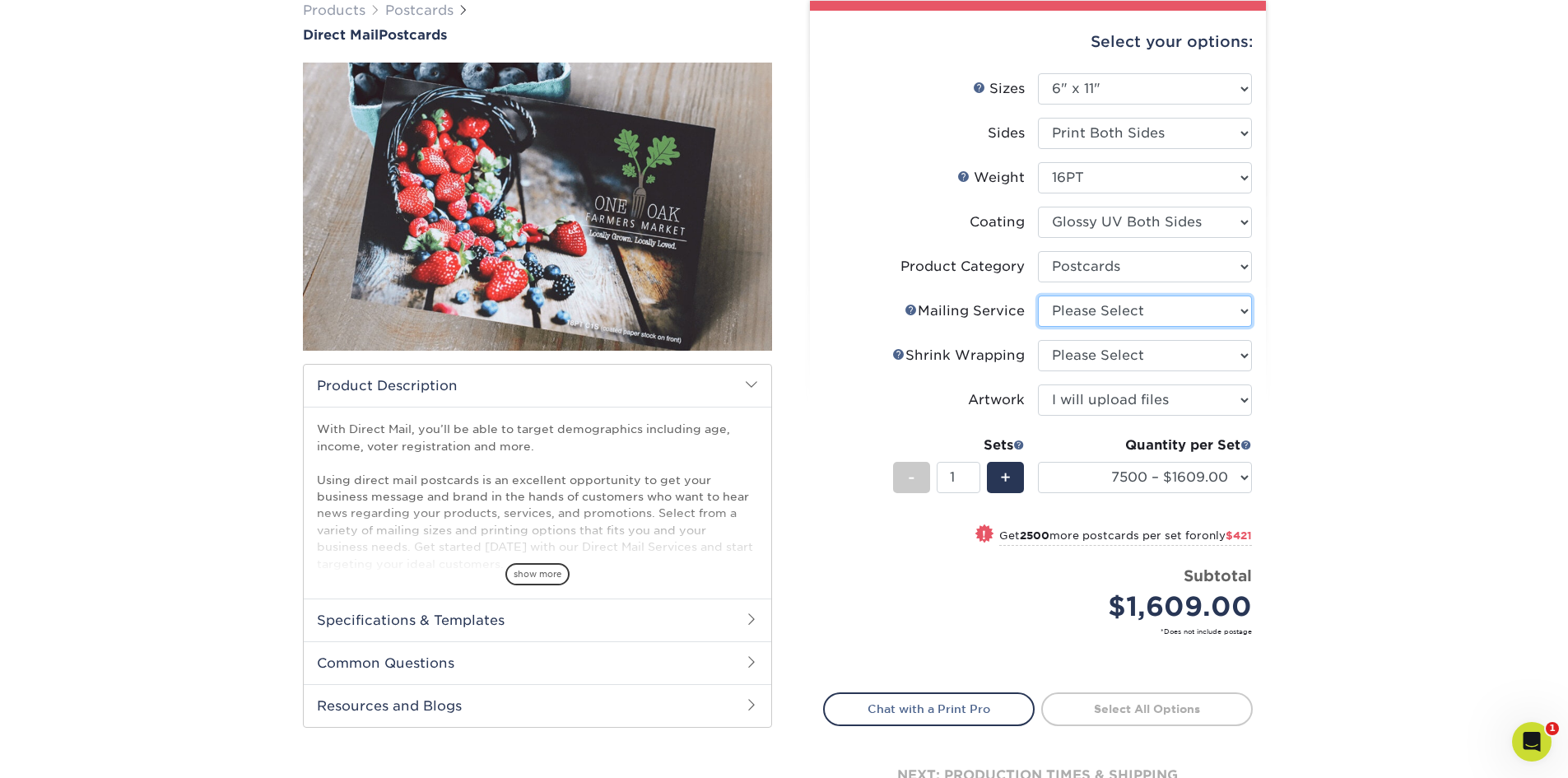
click at [1102, 311] on select "Please Select No Direct Mailing Service No, I will mail/stamp/imprint Direct Ma…" at bounding box center [1144, 311] width 214 height 31
select select "d3cc0d54-e72f-41ce-80c5-e8486bf2cdb8"
click at [1038, 295] on select "Please Select No Direct Mailing Service No, I will mail/stamp/imprint Direct Ma…" at bounding box center [1144, 311] width 214 height 31
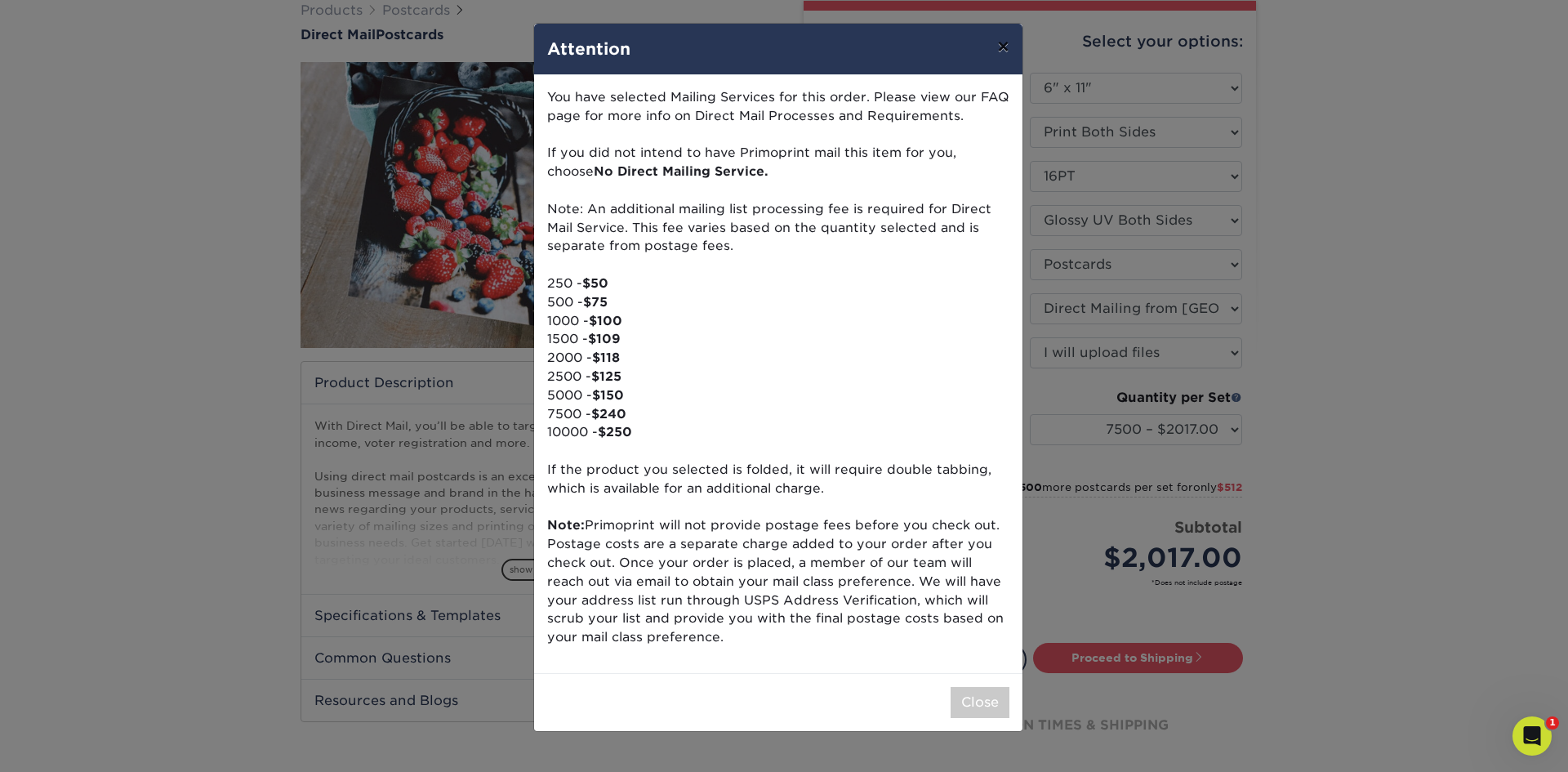
click at [997, 39] on button "×" at bounding box center [1003, 47] width 38 height 46
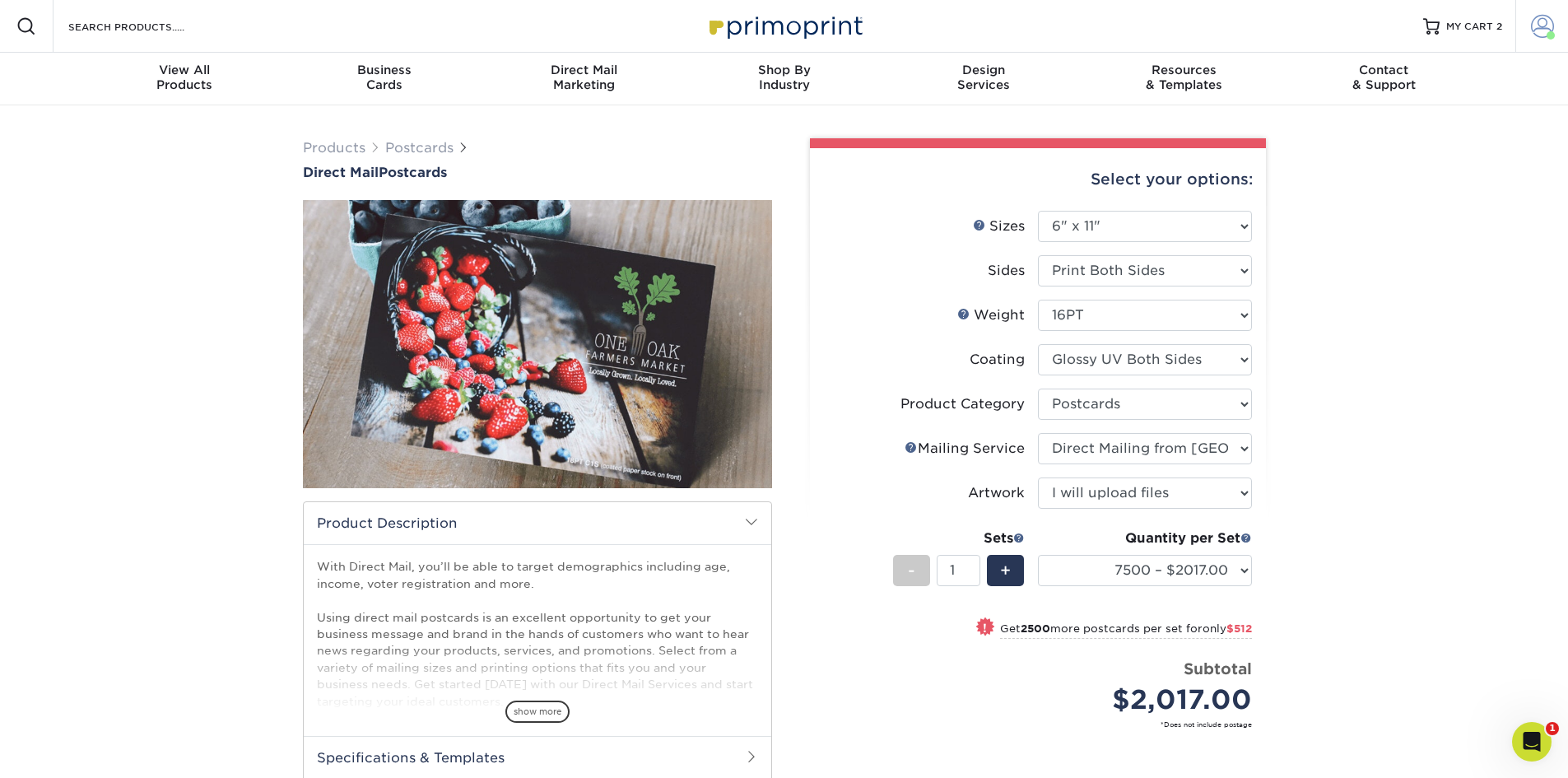
click at [1537, 27] on span at bounding box center [1542, 26] width 23 height 23
click at [1406, 170] on link "Order History" at bounding box center [1446, 180] width 207 height 22
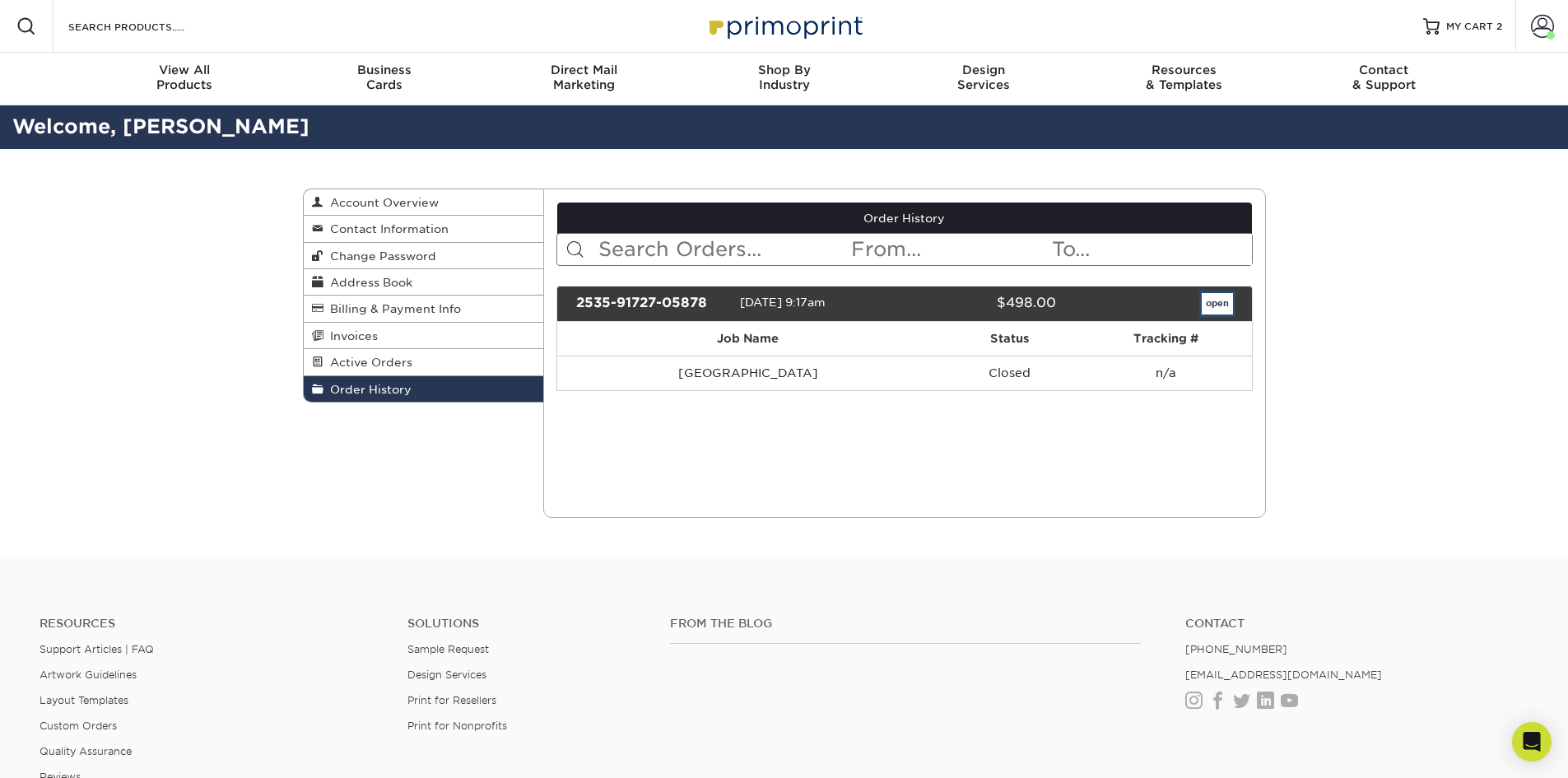
click at [1207, 306] on link "open" at bounding box center [1217, 304] width 31 height 22
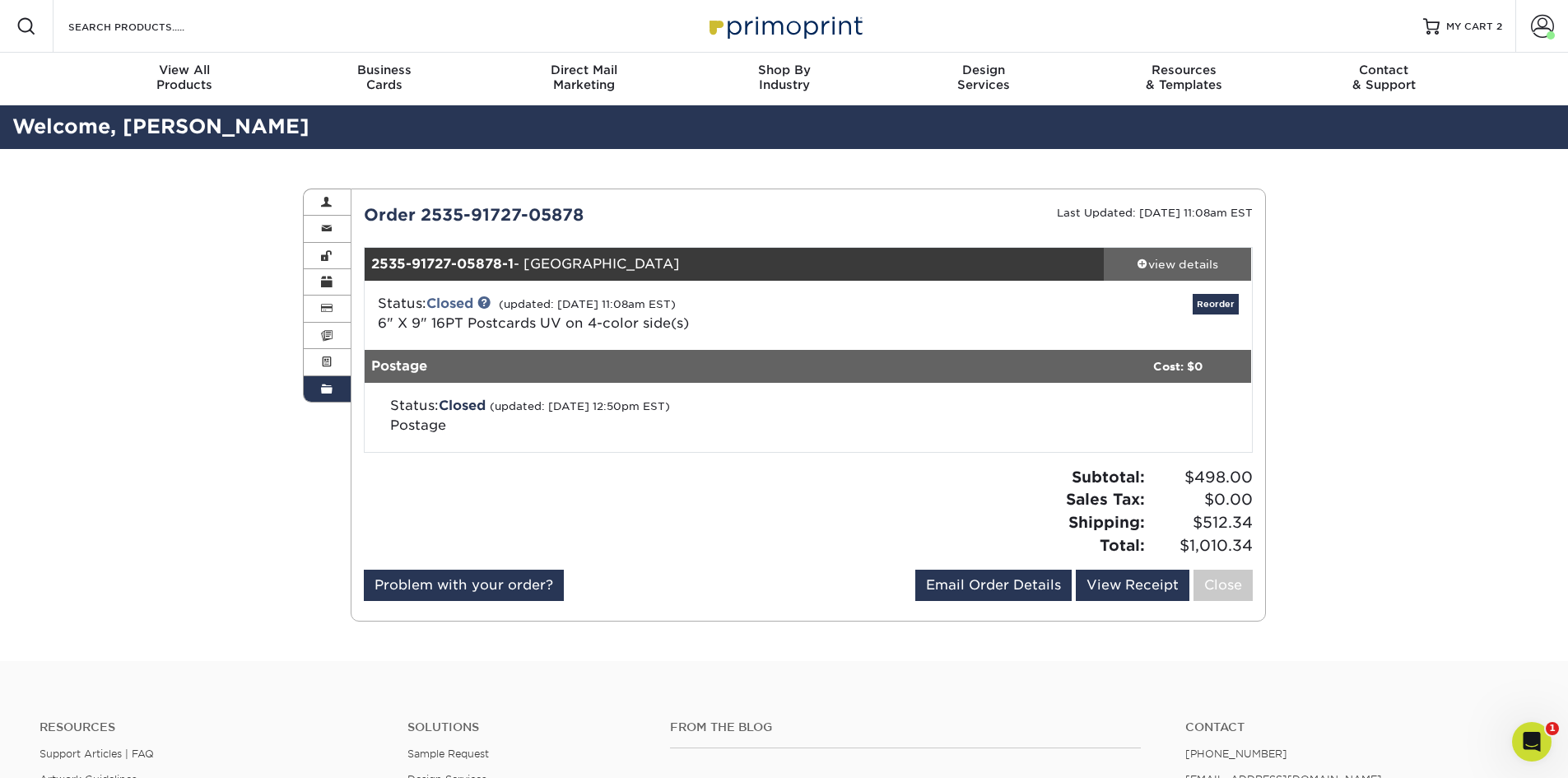
click at [1176, 264] on div "view details" at bounding box center [1177, 264] width 148 height 17
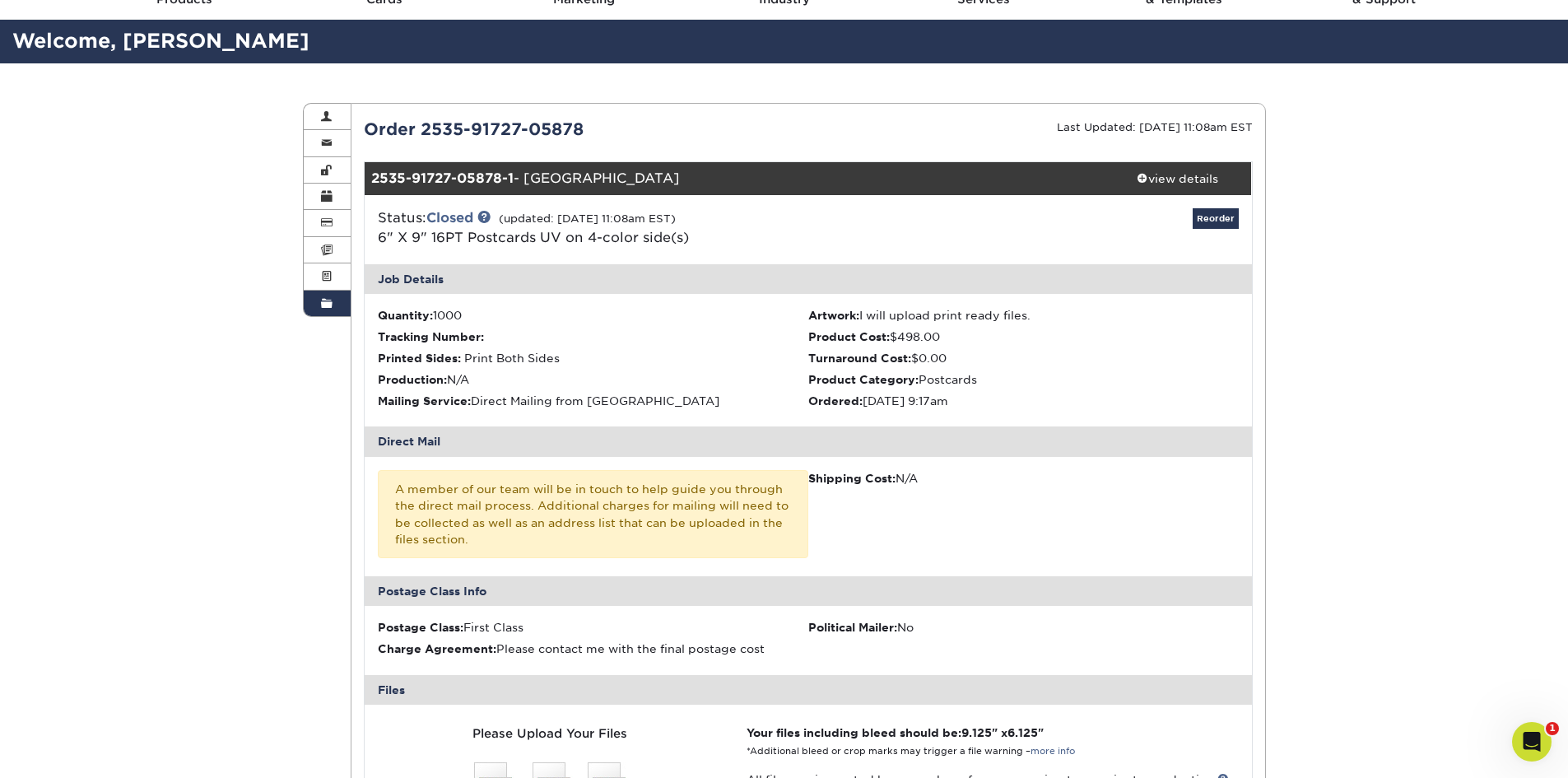
scroll to position [137, 0]
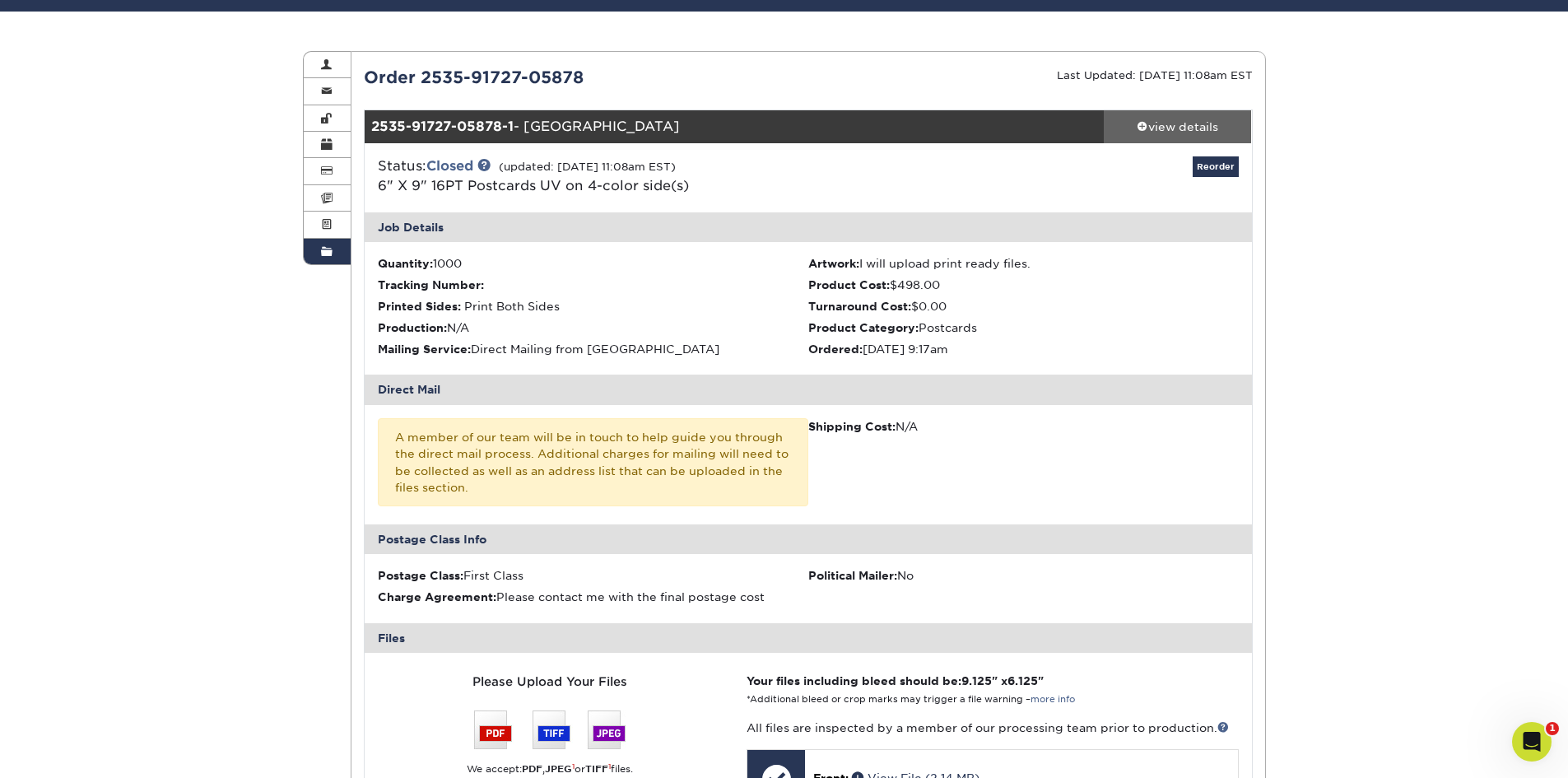
click at [1211, 125] on div "view details" at bounding box center [1177, 127] width 148 height 17
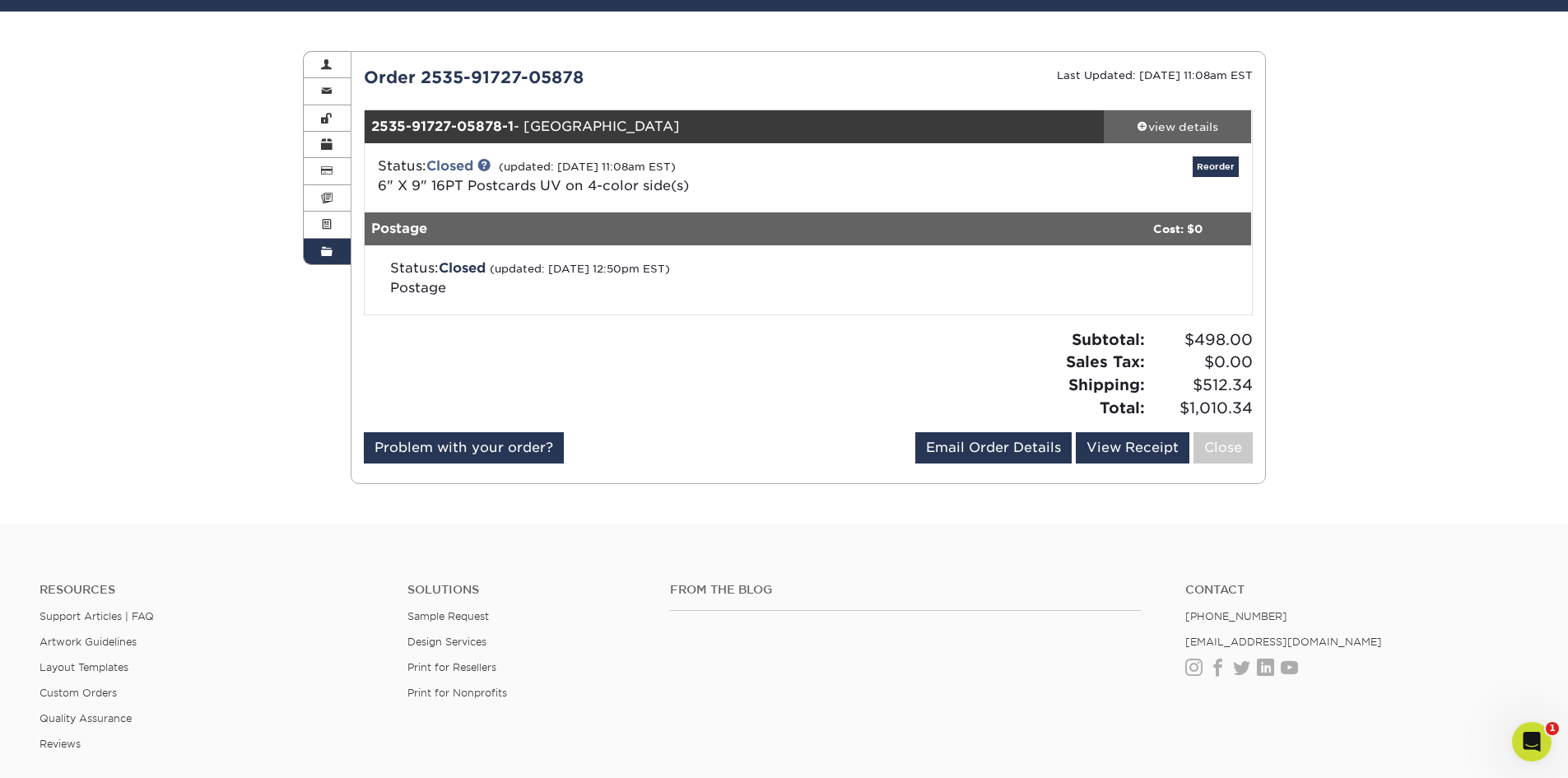
click at [1211, 125] on div "view details" at bounding box center [1177, 127] width 148 height 17
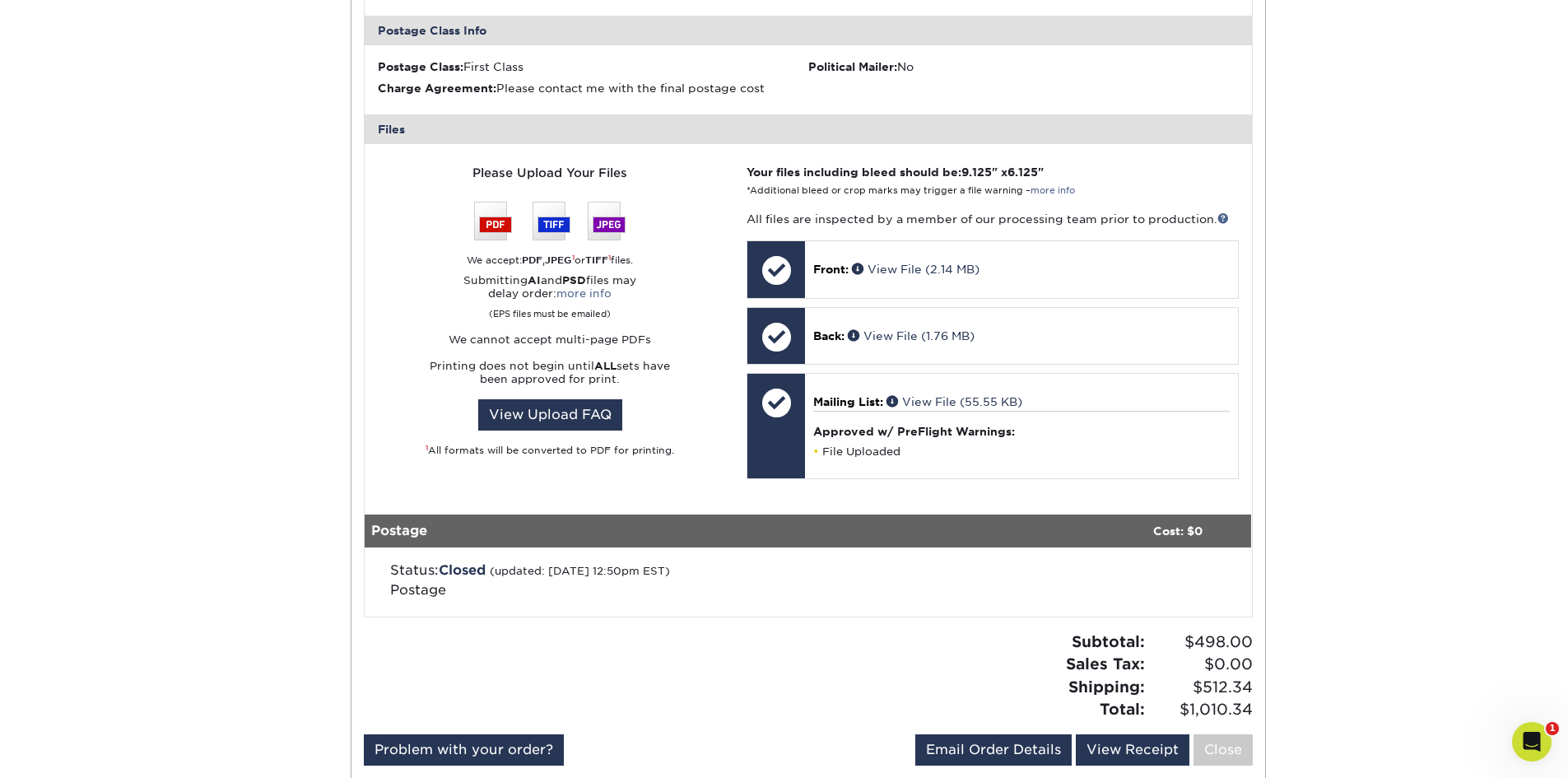
scroll to position [824, 0]
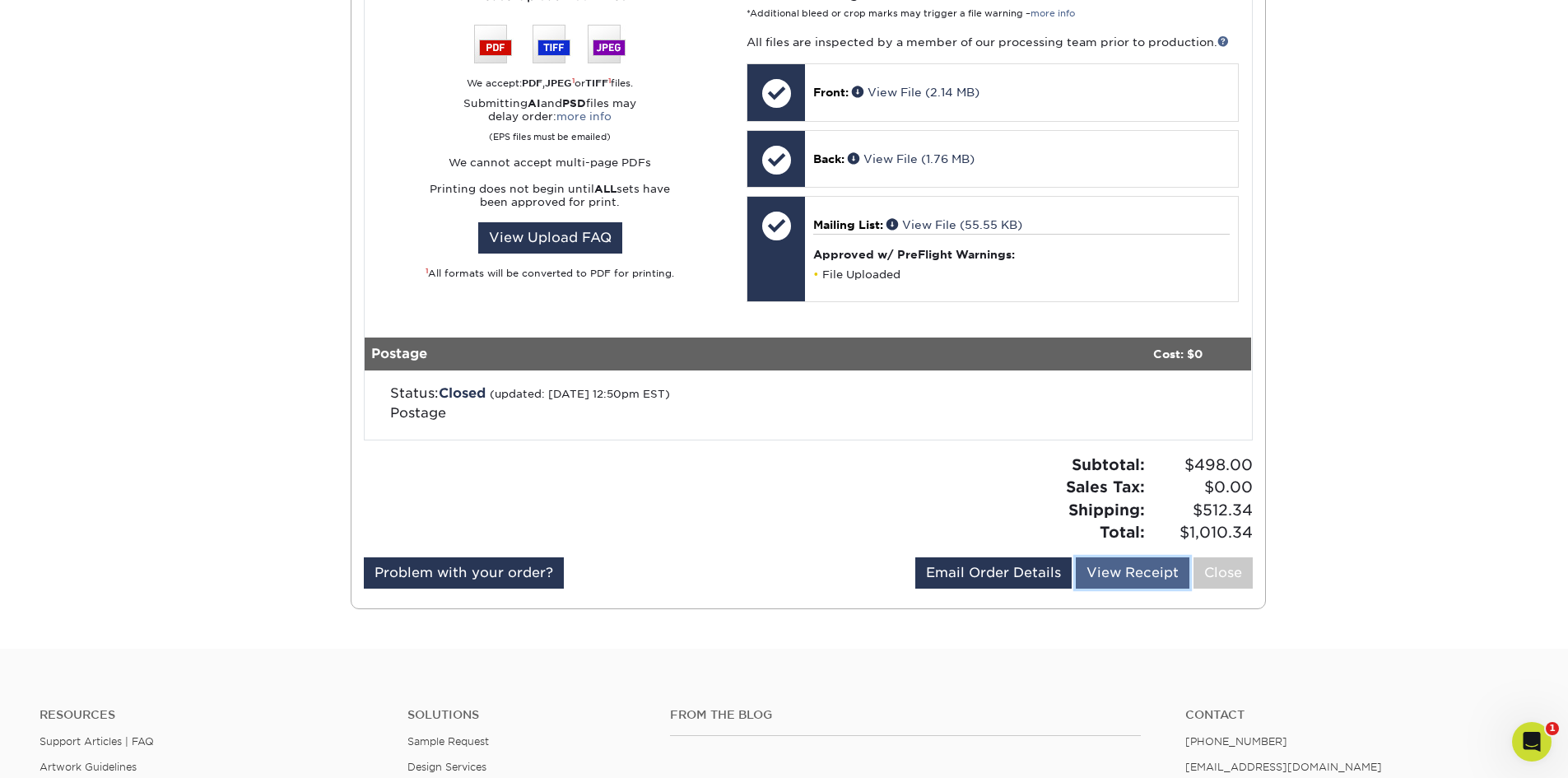
click at [1120, 579] on link "View Receipt" at bounding box center [1132, 573] width 113 height 31
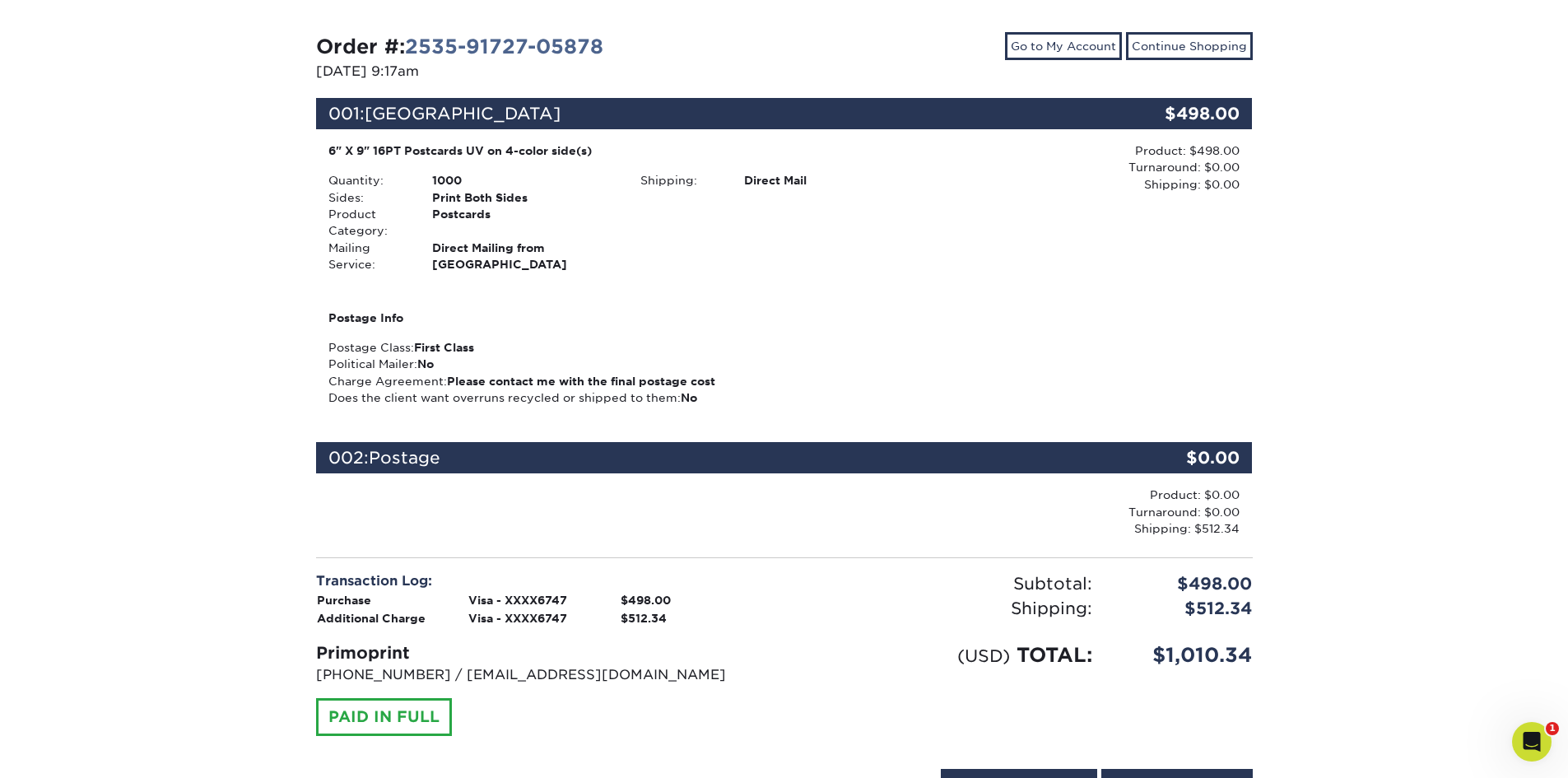
scroll to position [274, 0]
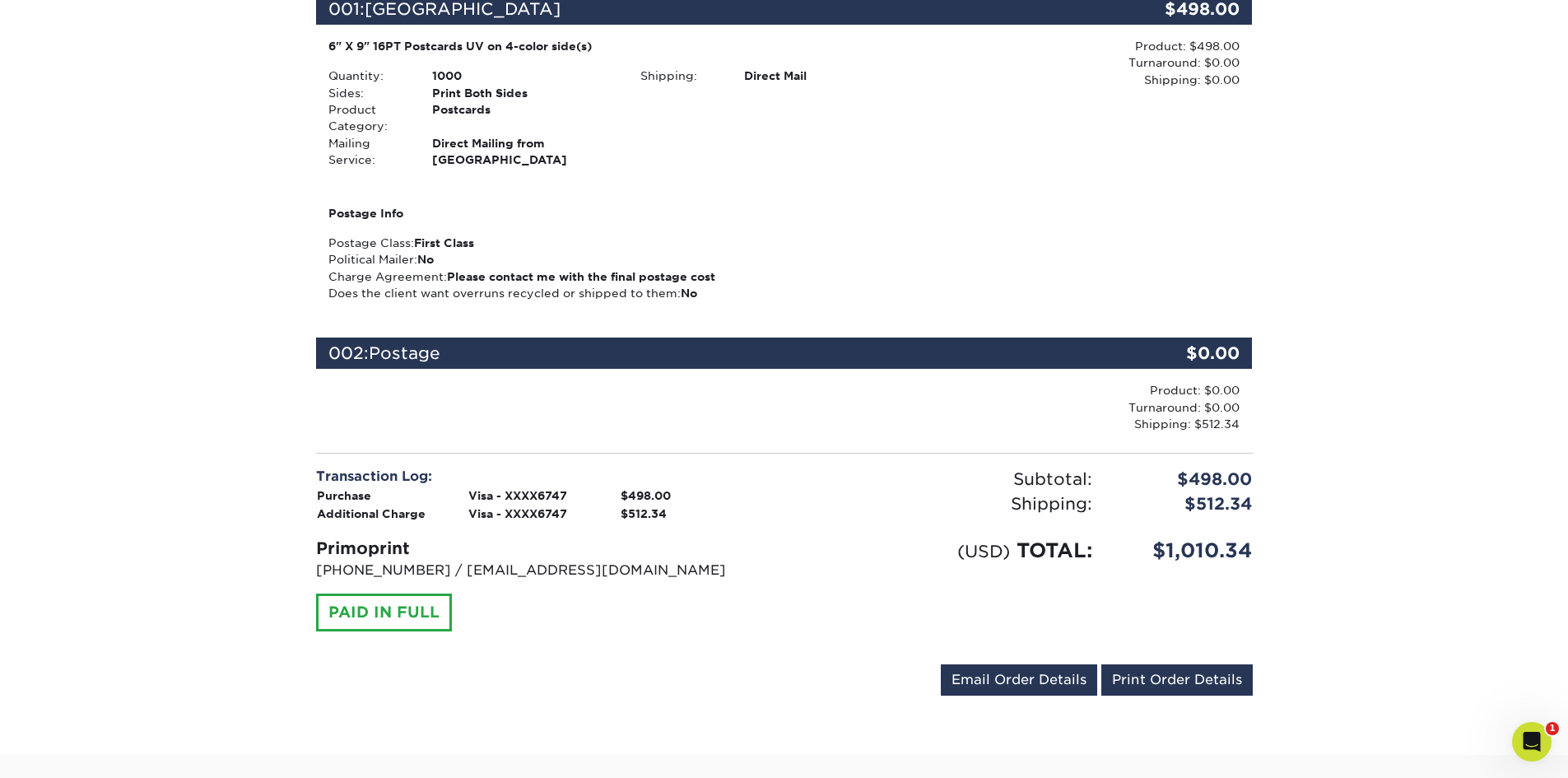
click at [1002, 127] on div "Product: $498.00 Turnaround: $0.00 Shipping: $0.00 Discount: - $0.00" at bounding box center [1096, 112] width 312 height 147
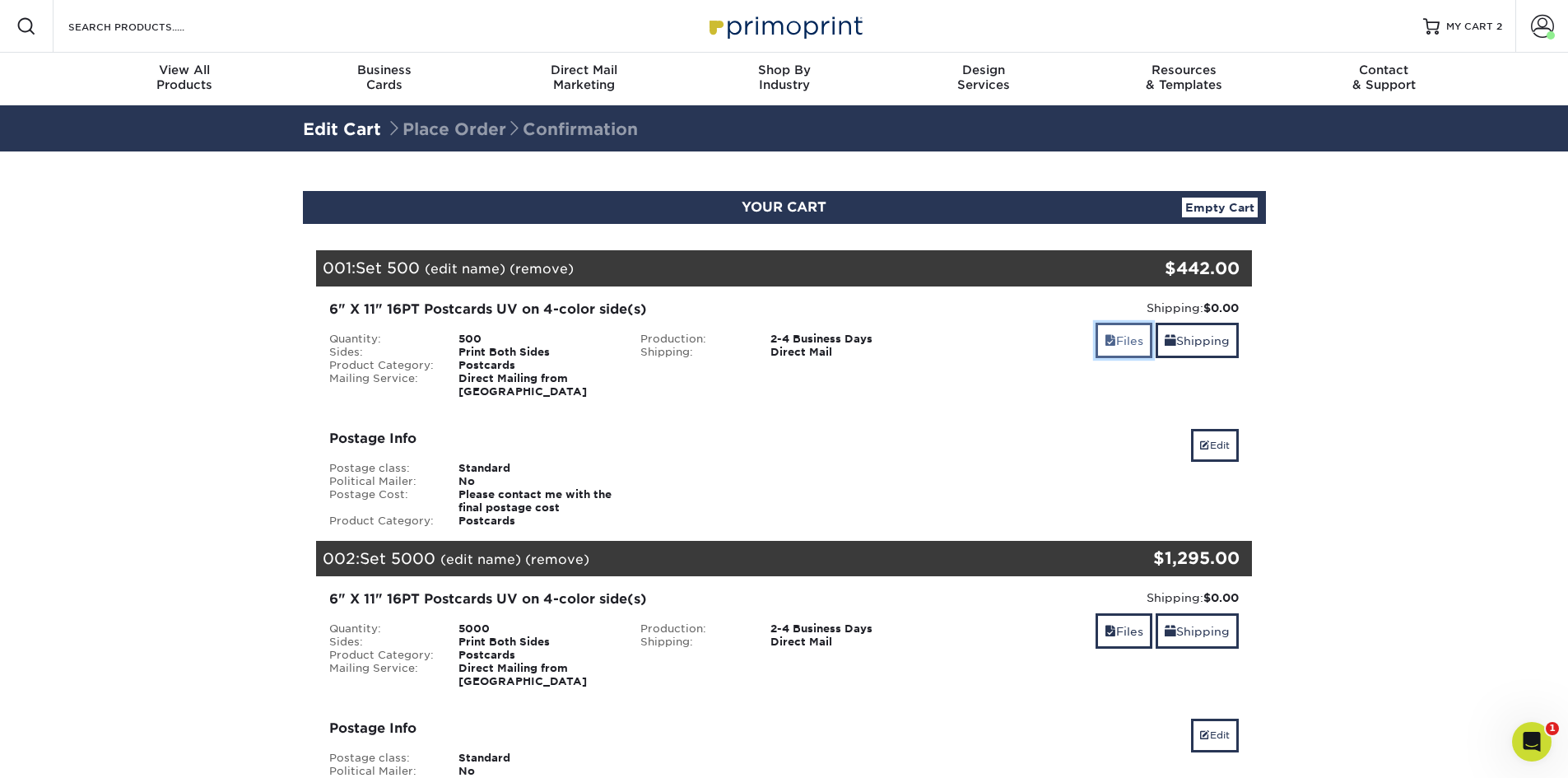
click at [1096, 346] on link "Files" at bounding box center [1124, 340] width 57 height 36
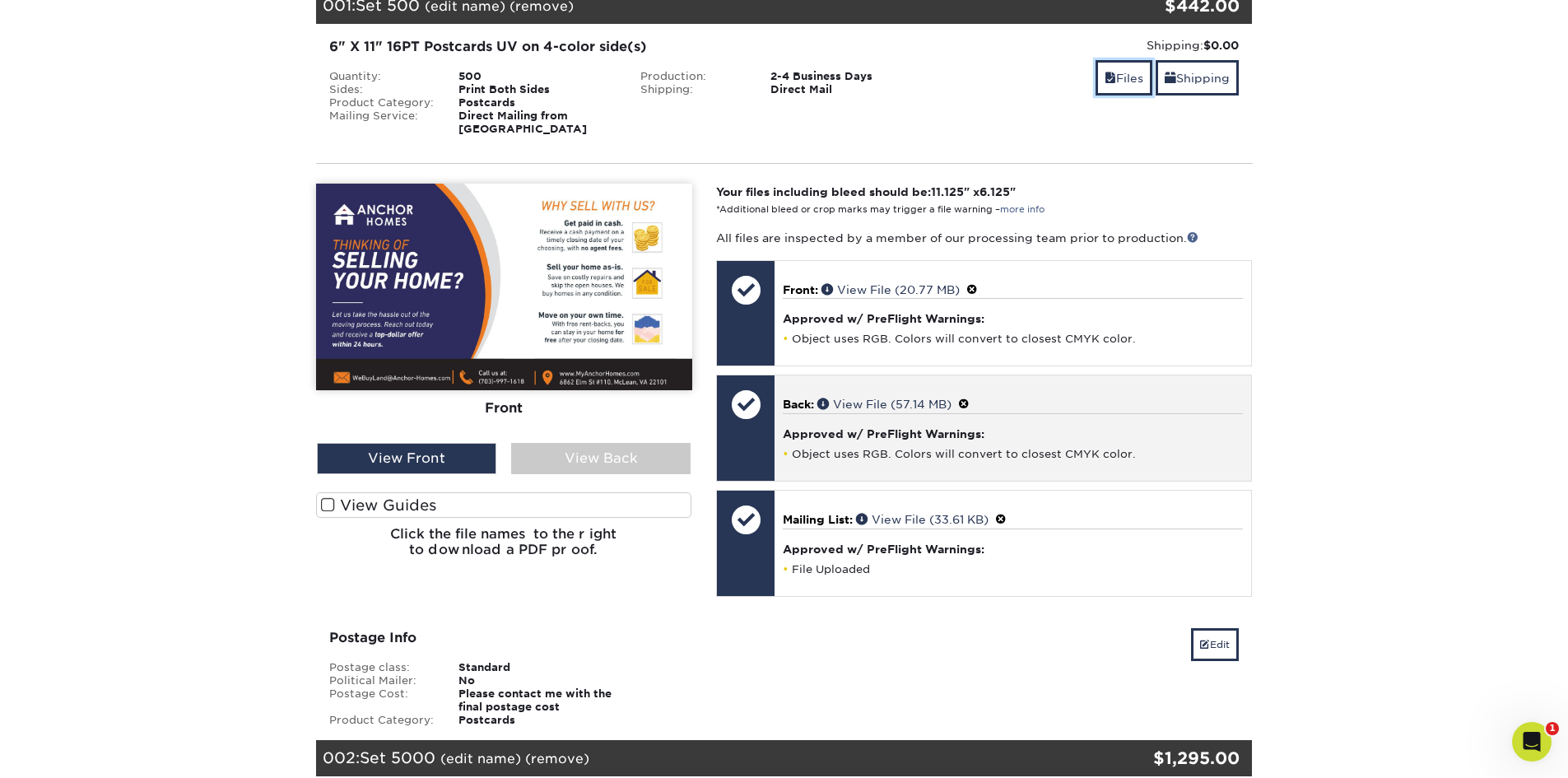
scroll to position [274, 0]
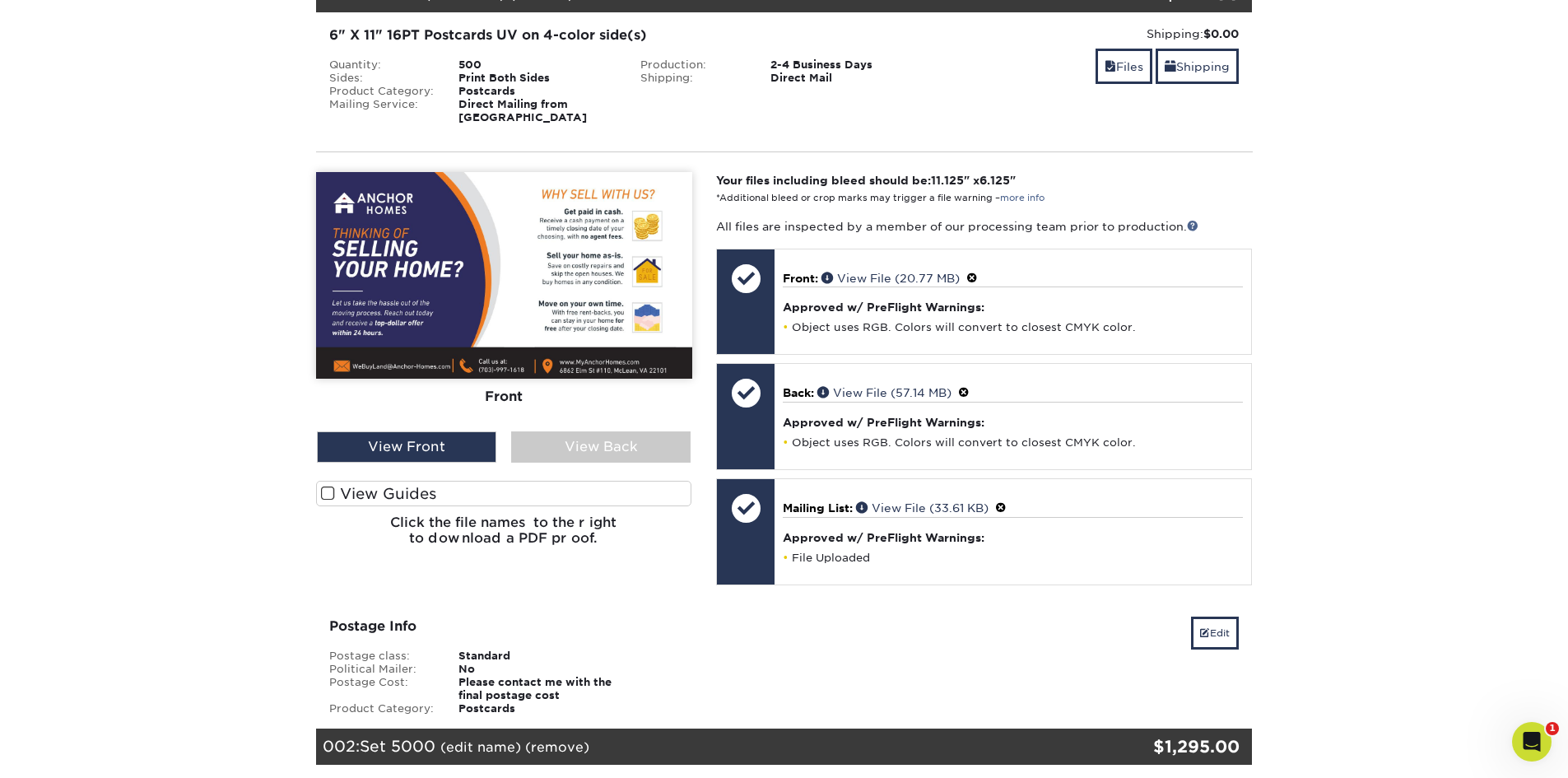
click at [386, 486] on label "View Guides" at bounding box center [504, 493] width 376 height 26
click at [0, 0] on input "View Guides" at bounding box center [0, 0] width 0 height 0
